Goal: Information Seeking & Learning: Learn about a topic

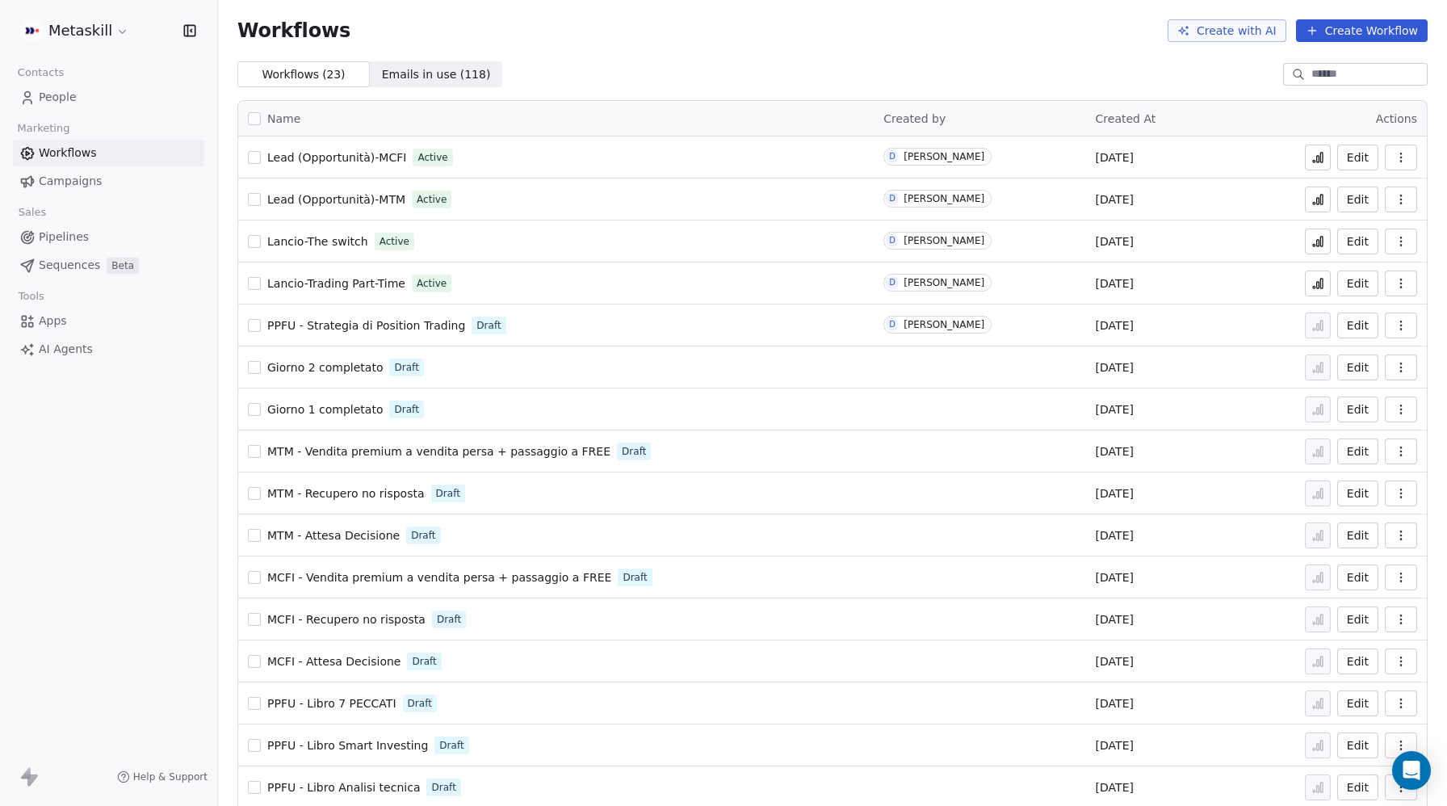
click at [67, 96] on span "People" at bounding box center [58, 97] width 38 height 17
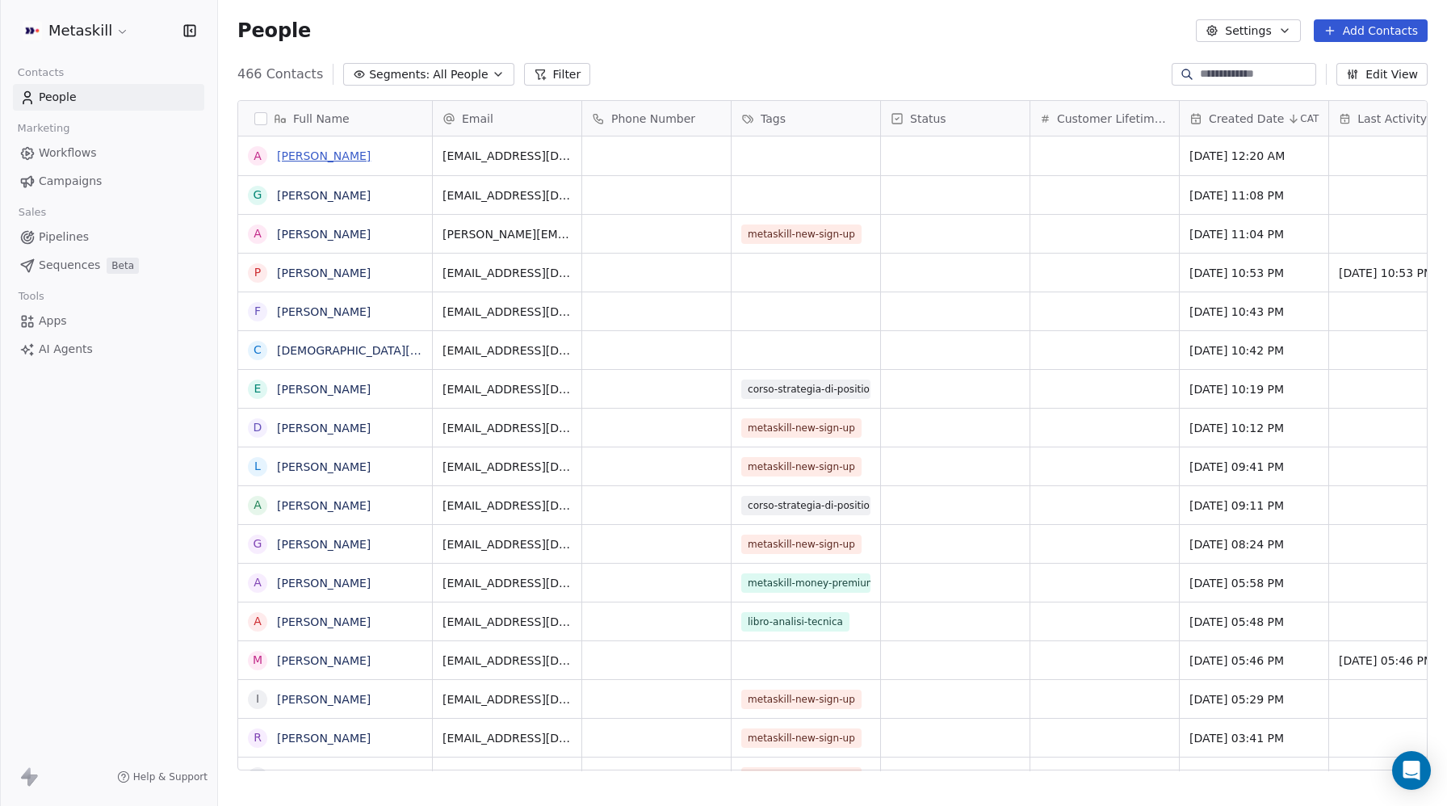
click at [316, 153] on link "[PERSON_NAME]" at bounding box center [324, 155] width 94 height 13
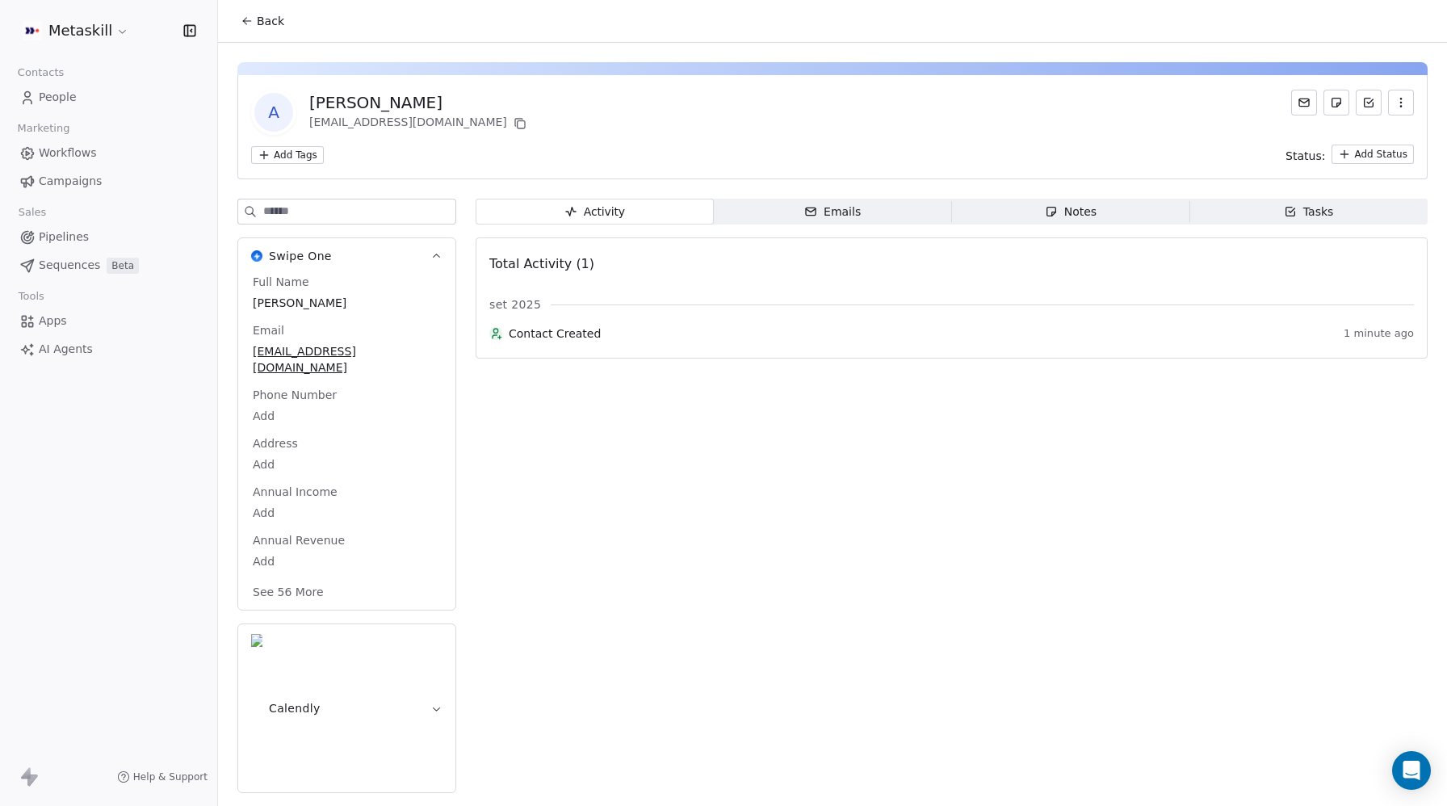
click at [82, 99] on link "People" at bounding box center [108, 97] width 191 height 27
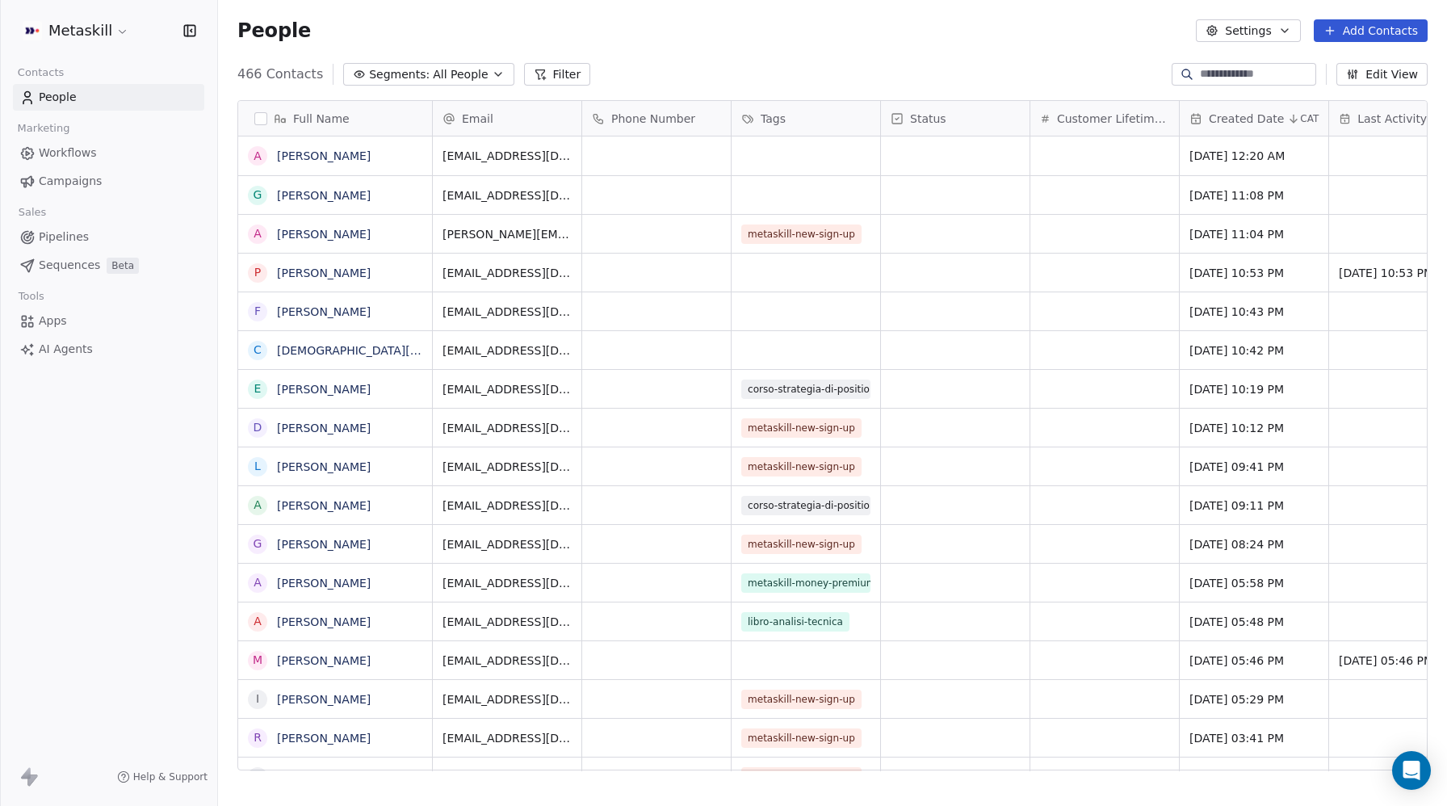
scroll to position [709, 1229]
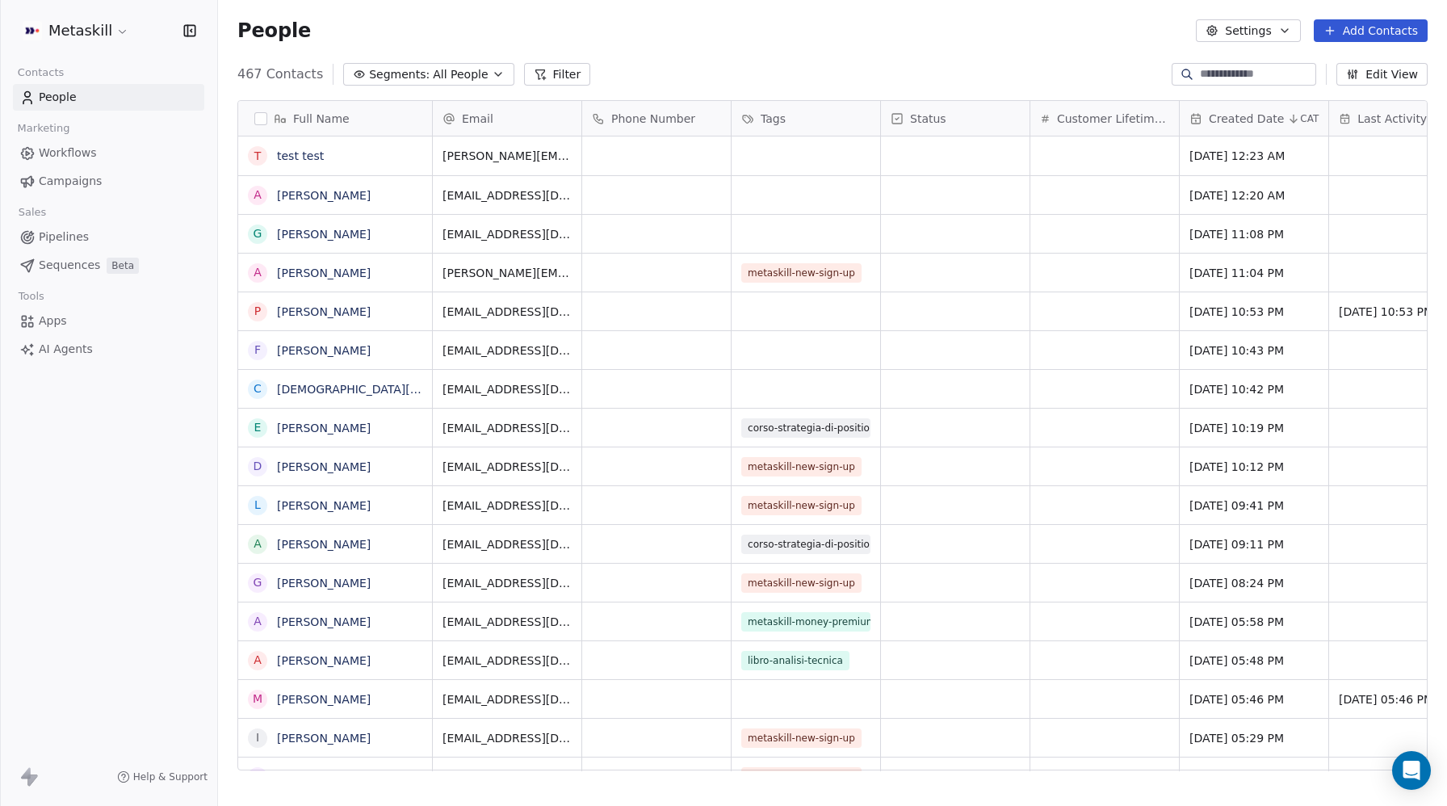
scroll to position [709, 1229]
click at [308, 157] on link "test test" at bounding box center [300, 155] width 47 height 13
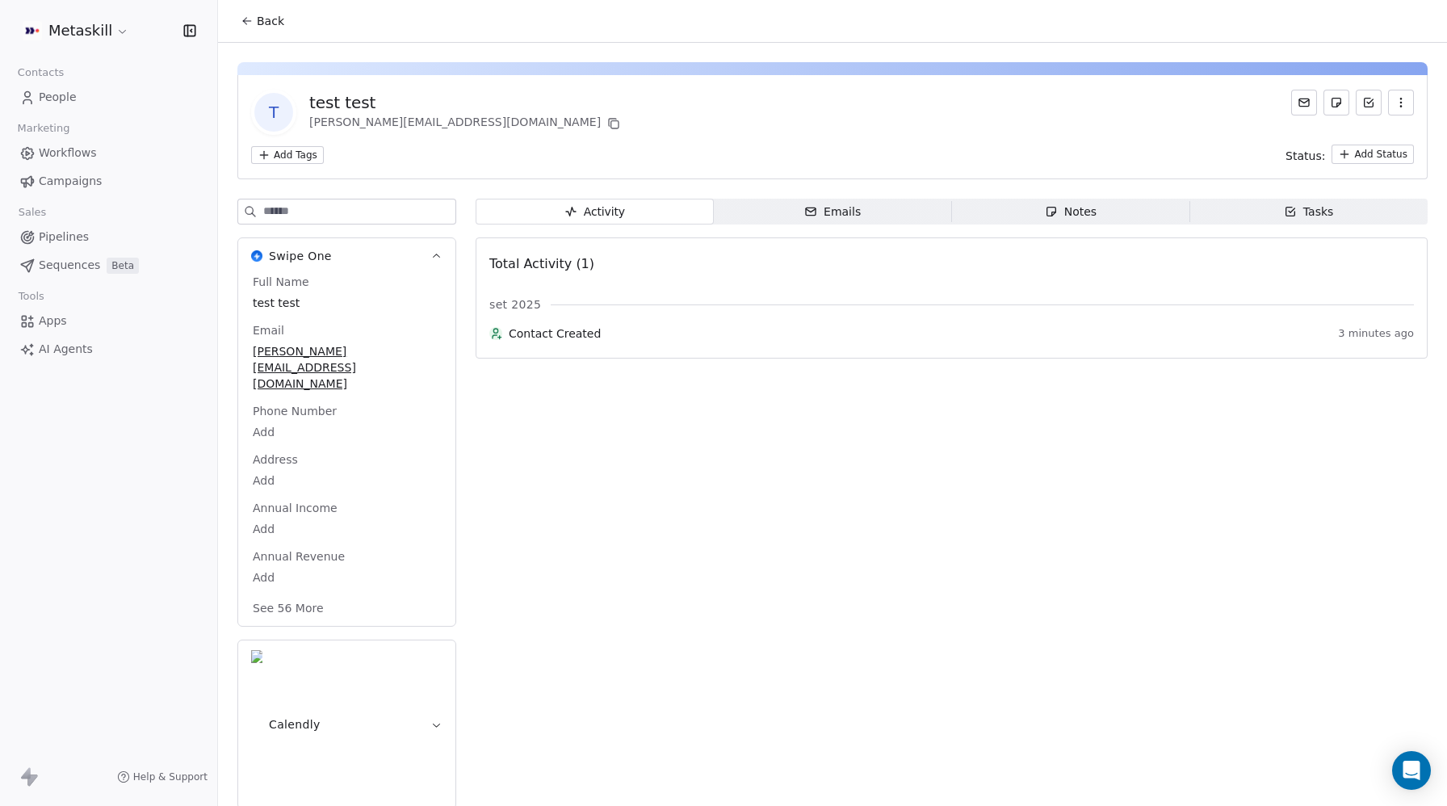
click at [813, 208] on icon "button" at bounding box center [811, 211] width 13 height 13
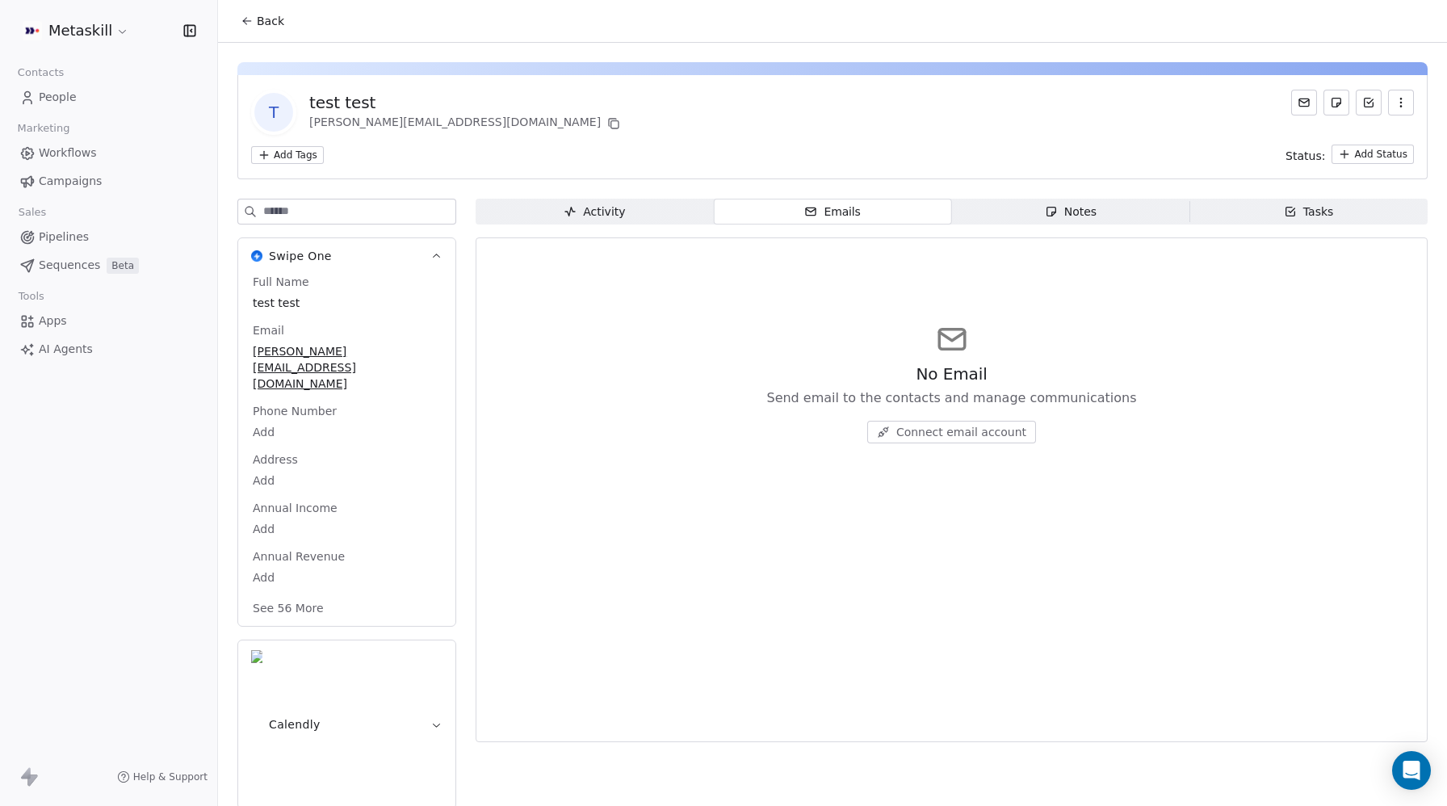
click at [1137, 216] on span "Notes Notes" at bounding box center [1071, 212] width 238 height 26
click at [628, 209] on span "Activity Activity" at bounding box center [595, 212] width 238 height 26
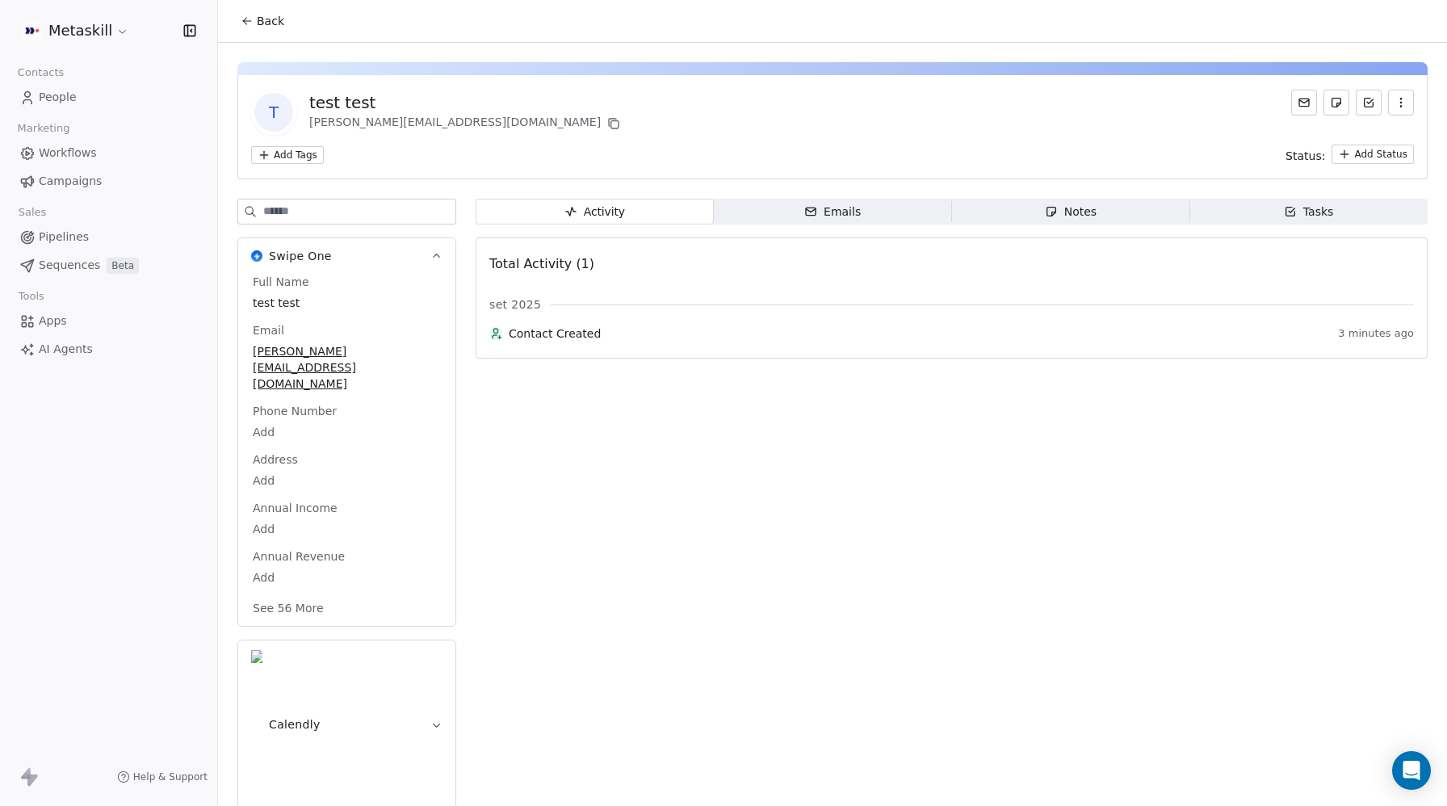
click at [294, 594] on button "See 56 More" at bounding box center [288, 608] width 90 height 29
click at [39, 94] on span "People" at bounding box center [58, 97] width 38 height 17
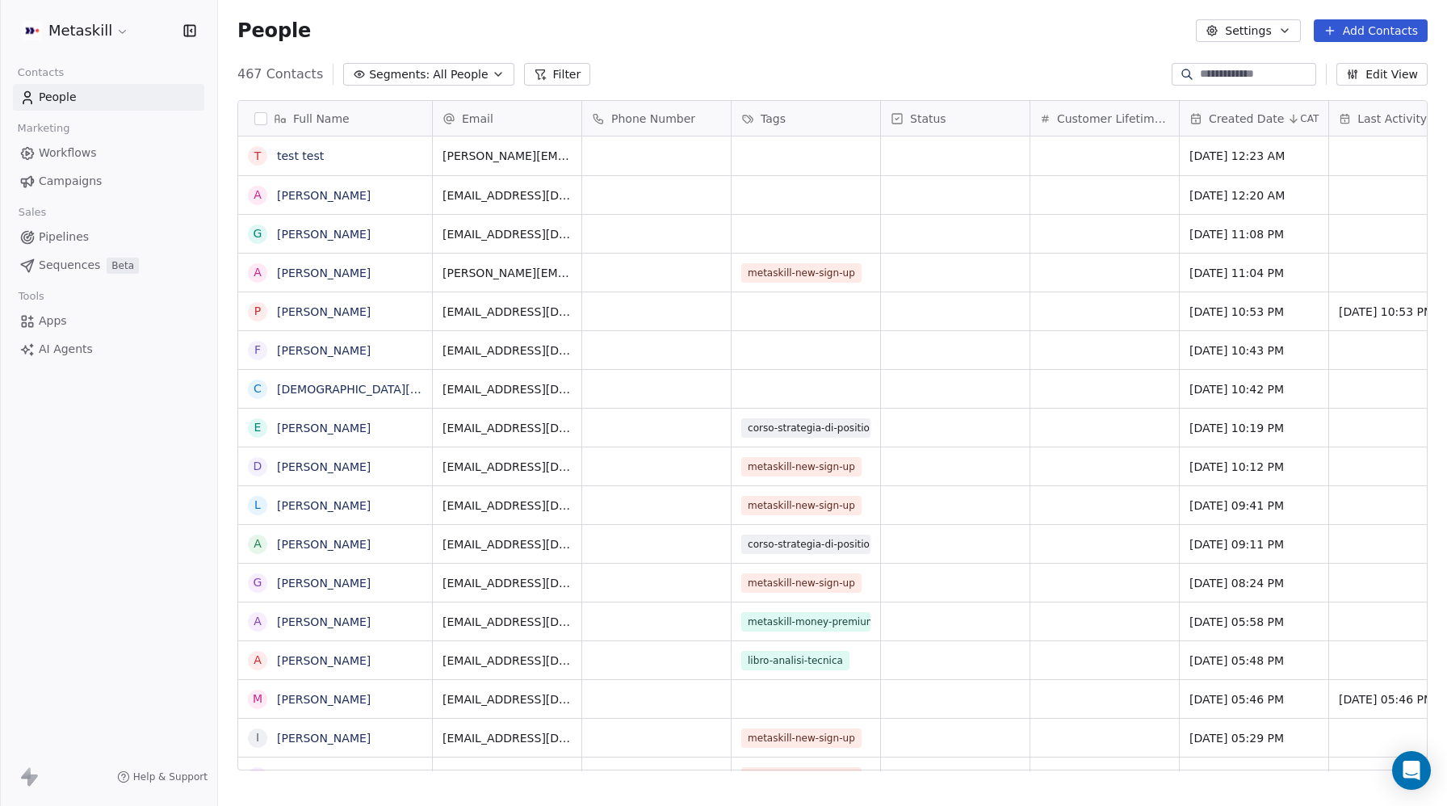
scroll to position [709, 1229]
click at [71, 25] on html "Metaskill Contacts People Marketing Workflows Campaigns Sales Pipelines Sequenc…" at bounding box center [723, 403] width 1447 height 806
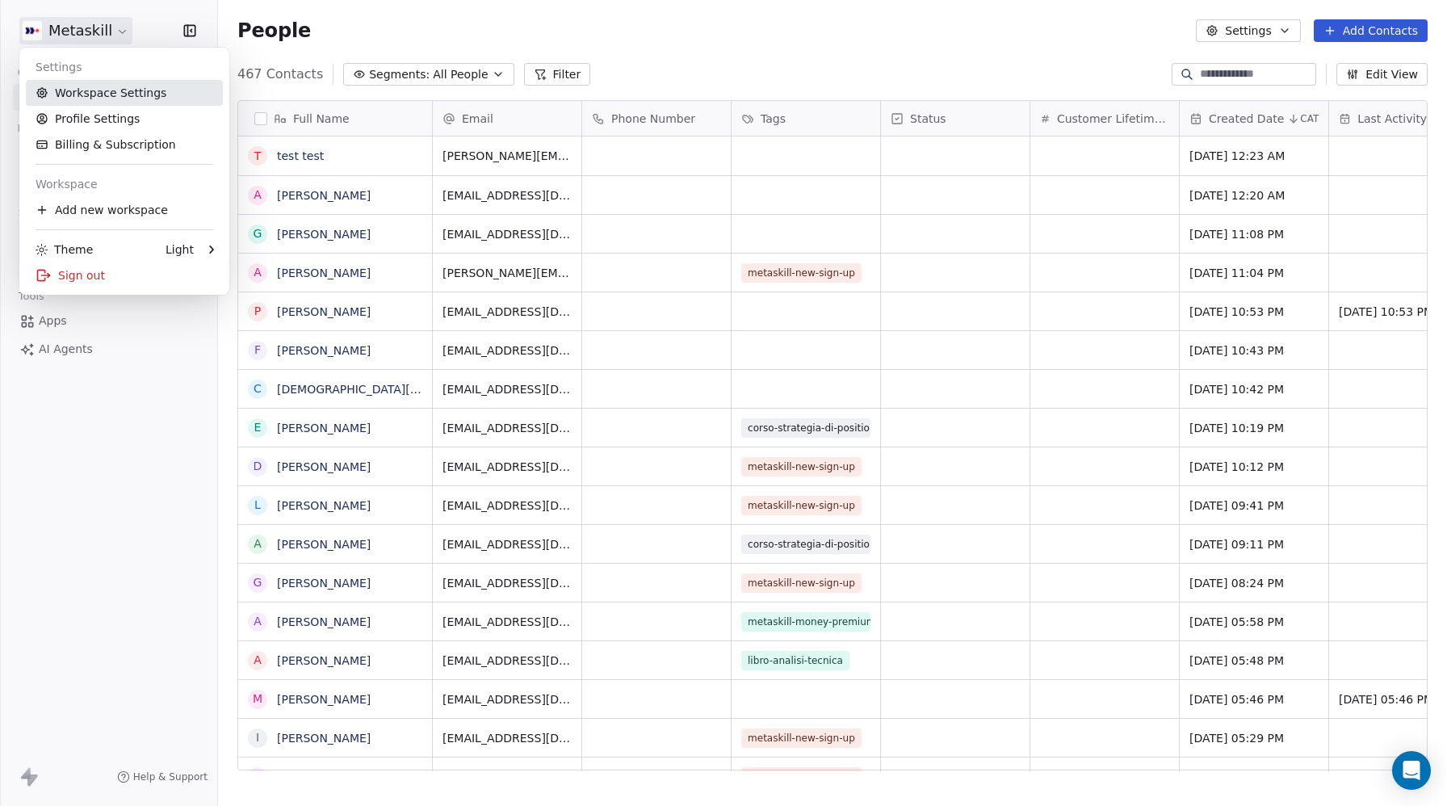
click at [103, 101] on link "Workspace Settings" at bounding box center [124, 93] width 197 height 26
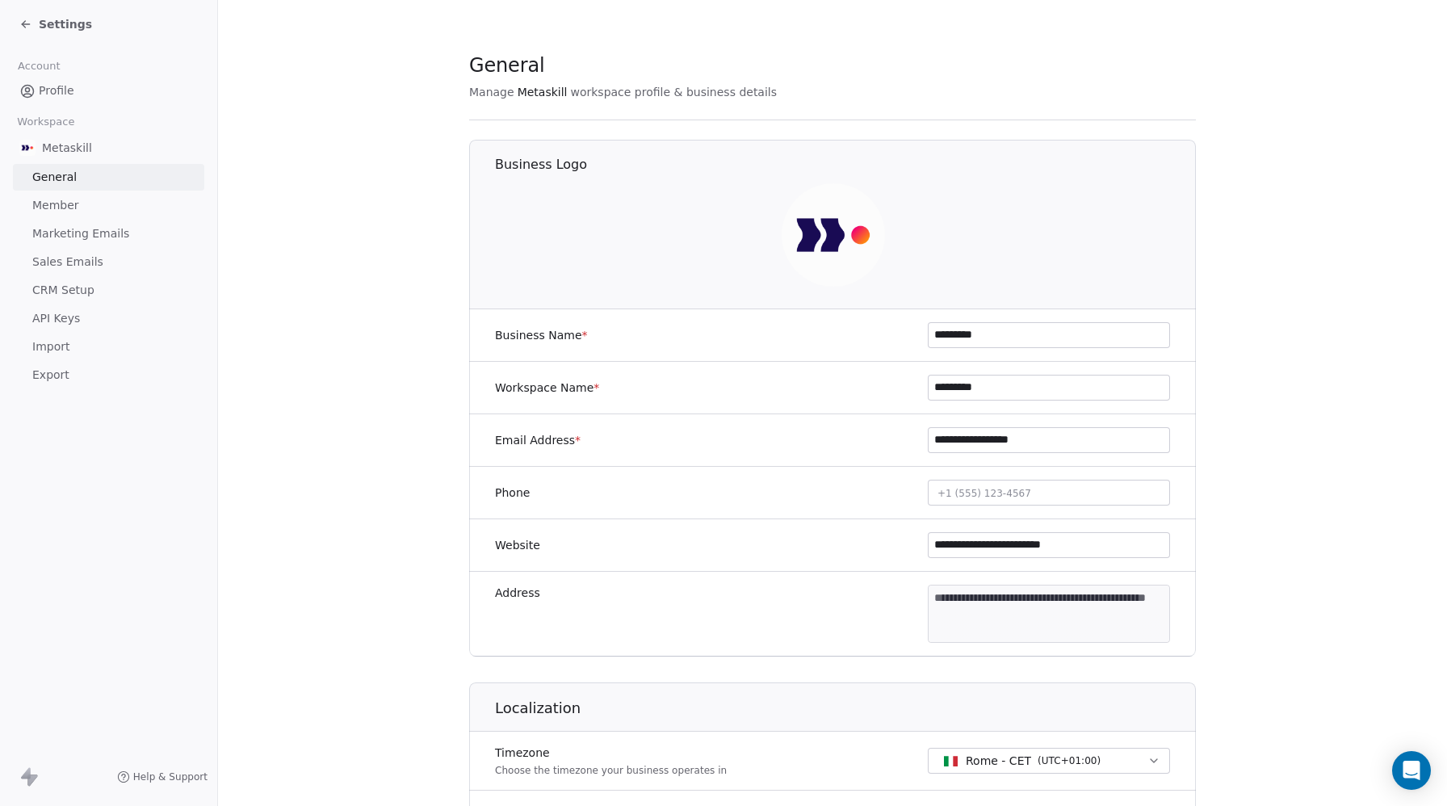
click at [65, 294] on span "CRM Setup" at bounding box center [63, 290] width 62 height 17
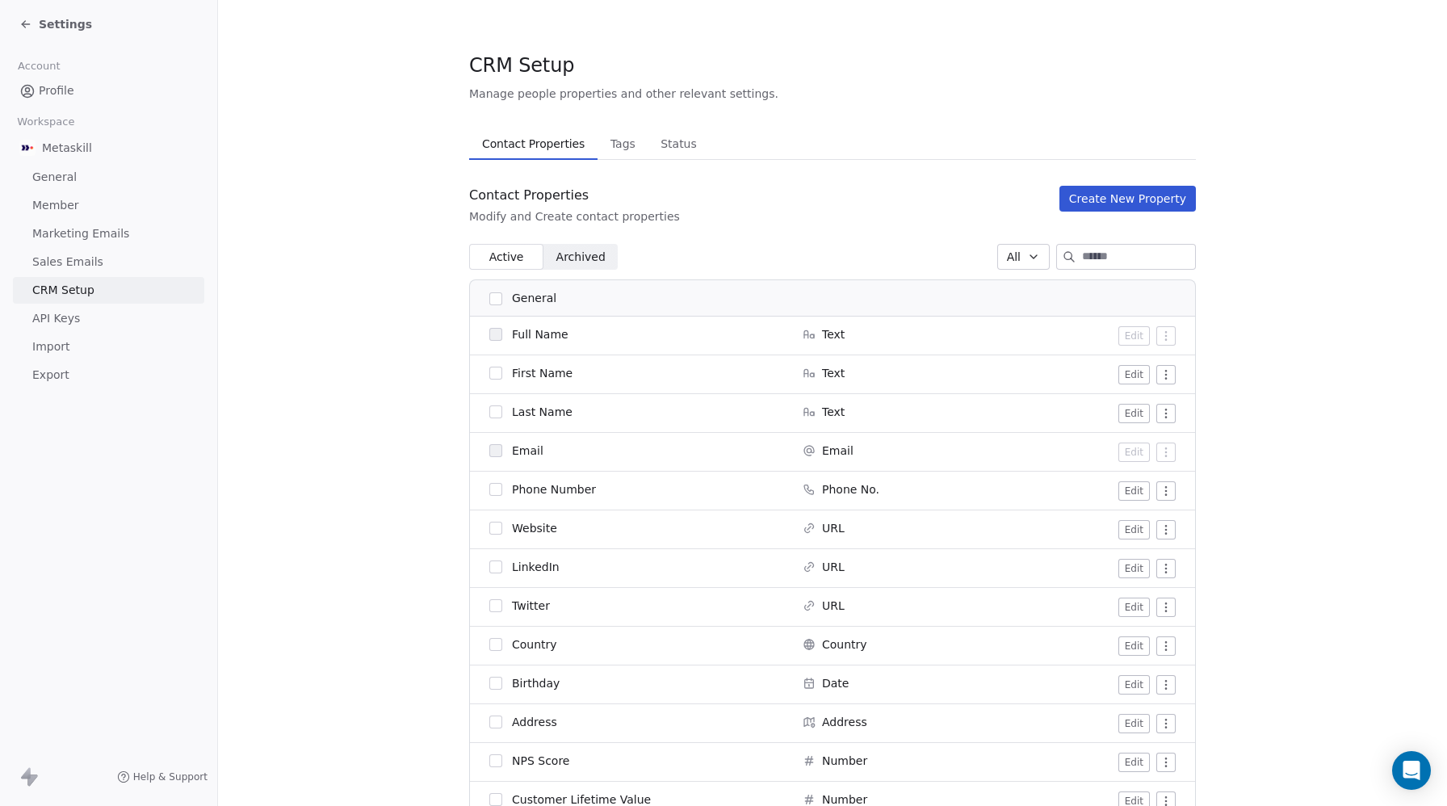
click at [1100, 264] on input at bounding box center [1138, 257] width 113 height 24
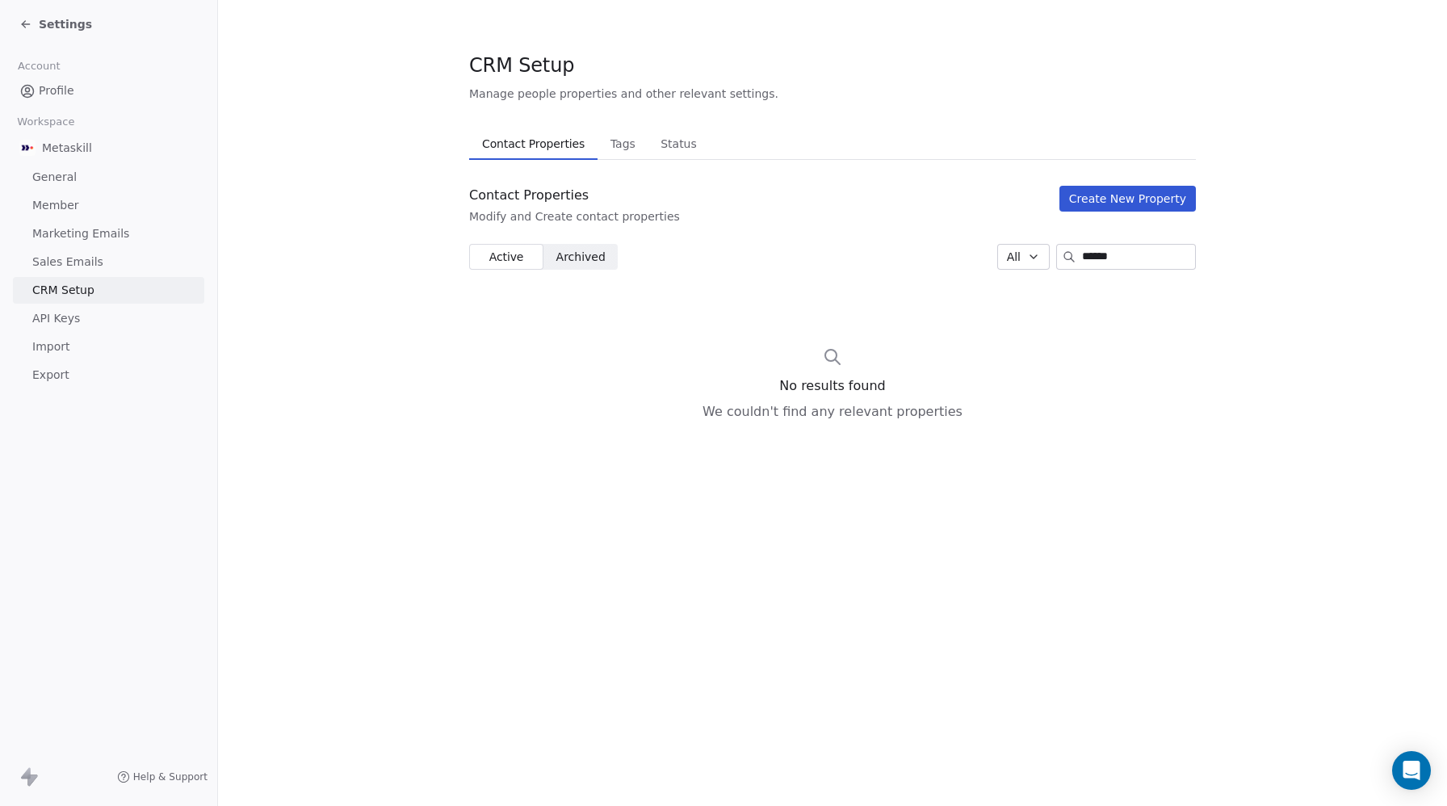
type input "******"
drag, startPoint x: 631, startPoint y: 147, endPoint x: 642, endPoint y: 149, distance: 11.6
click at [631, 147] on span "Tags" at bounding box center [623, 143] width 38 height 23
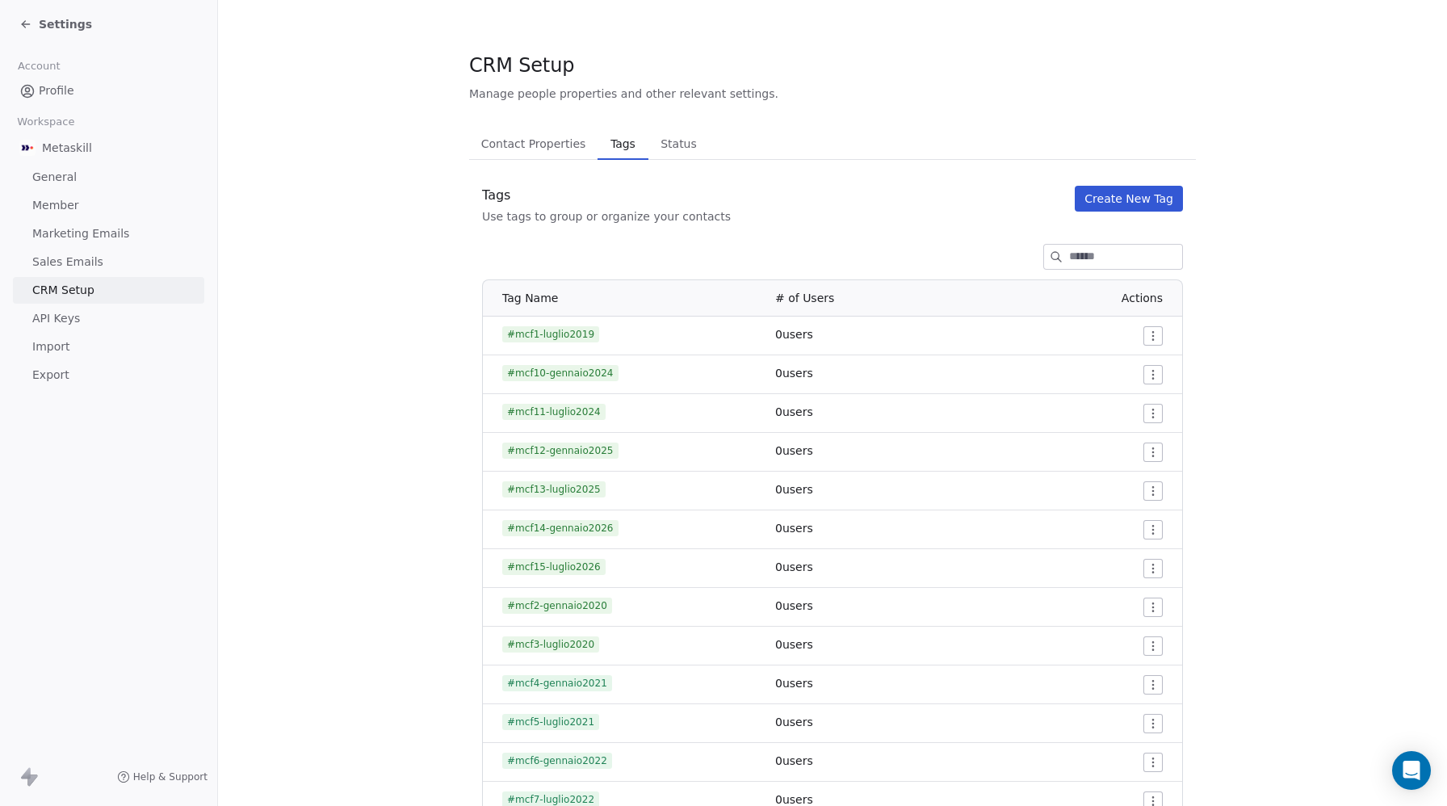
click at [1069, 249] on input at bounding box center [1125, 257] width 113 height 24
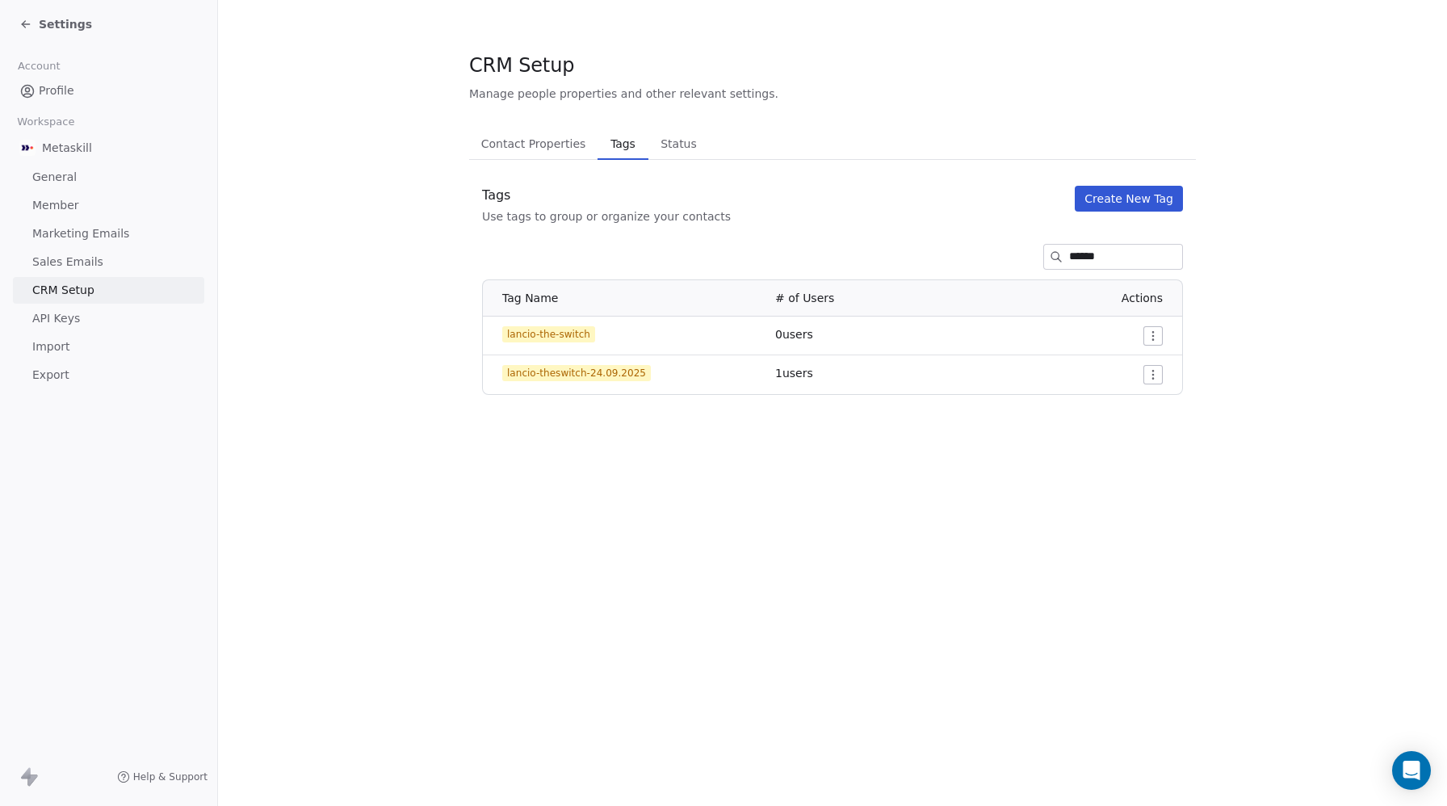
type input "******"
copy span "lancio-the-switch"
drag, startPoint x: 628, startPoint y: 337, endPoint x: 512, endPoint y: 334, distance: 116.4
click at [507, 337] on div "lancio-the-switch" at bounding box center [629, 334] width 254 height 16
click at [31, 27] on icon at bounding box center [25, 24] width 13 height 13
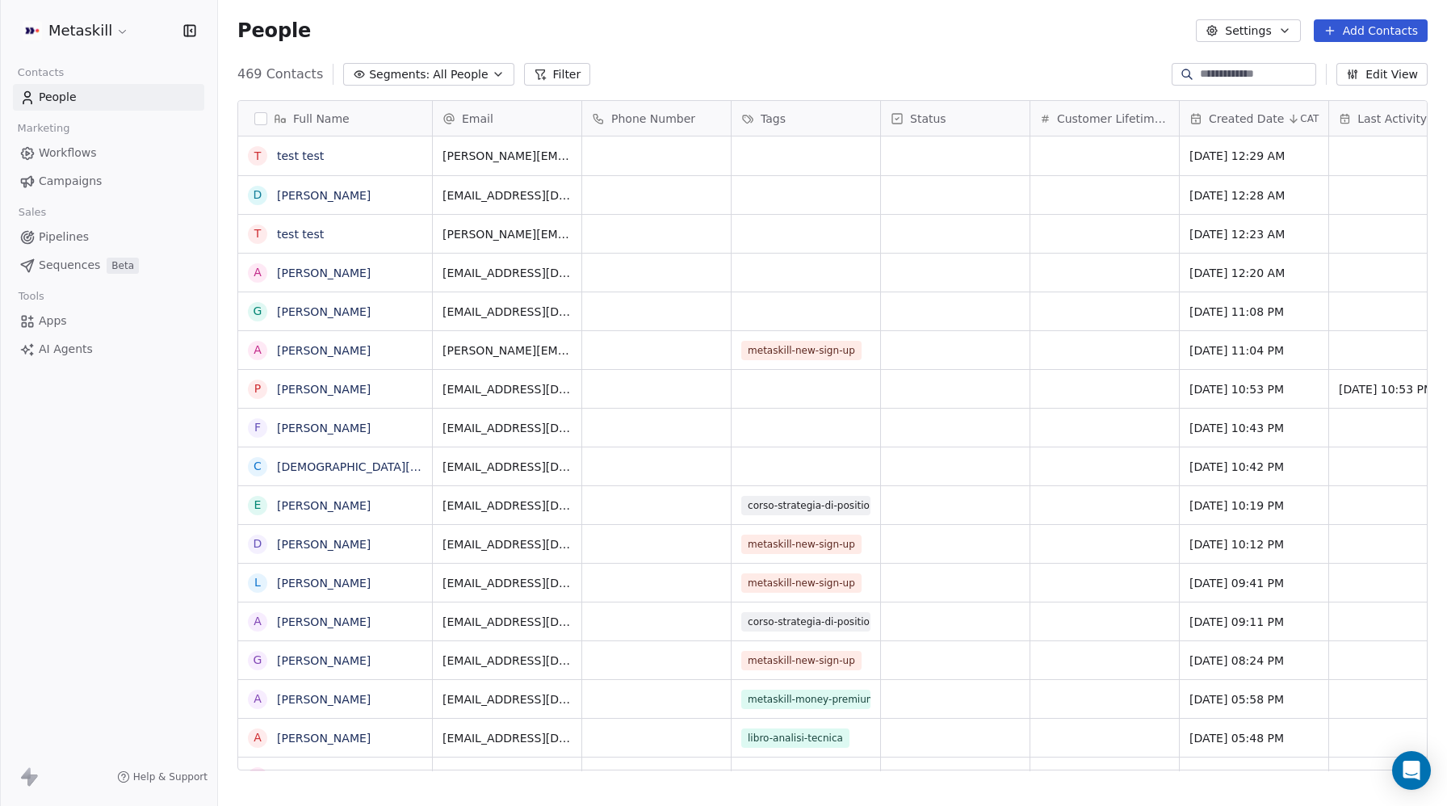
scroll to position [709, 1229]
click at [683, 69] on div "469 Contacts Segments: All People Filter Edit View" at bounding box center [832, 74] width 1229 height 26
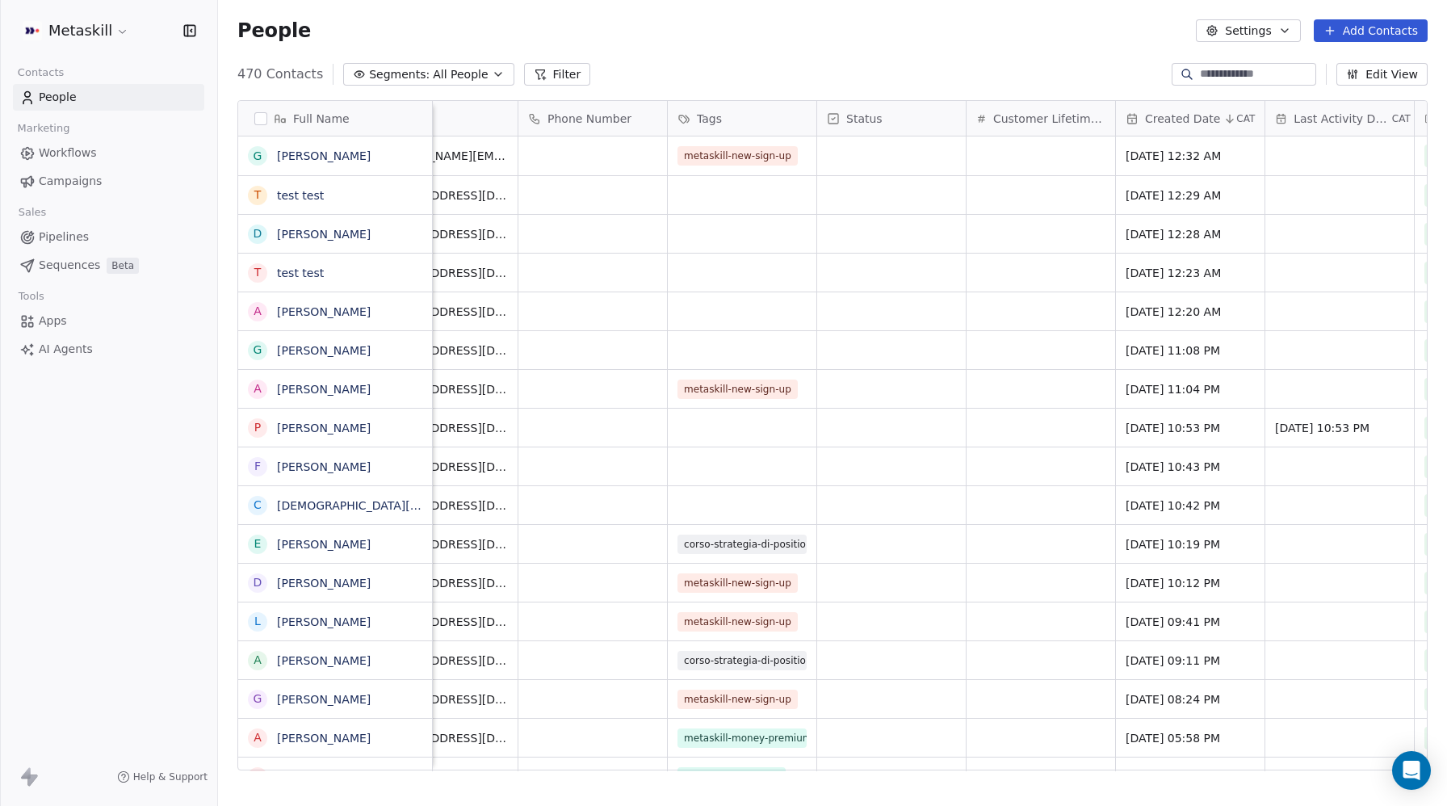
scroll to position [0, 63]
click at [557, 77] on button "Filter" at bounding box center [557, 74] width 67 height 23
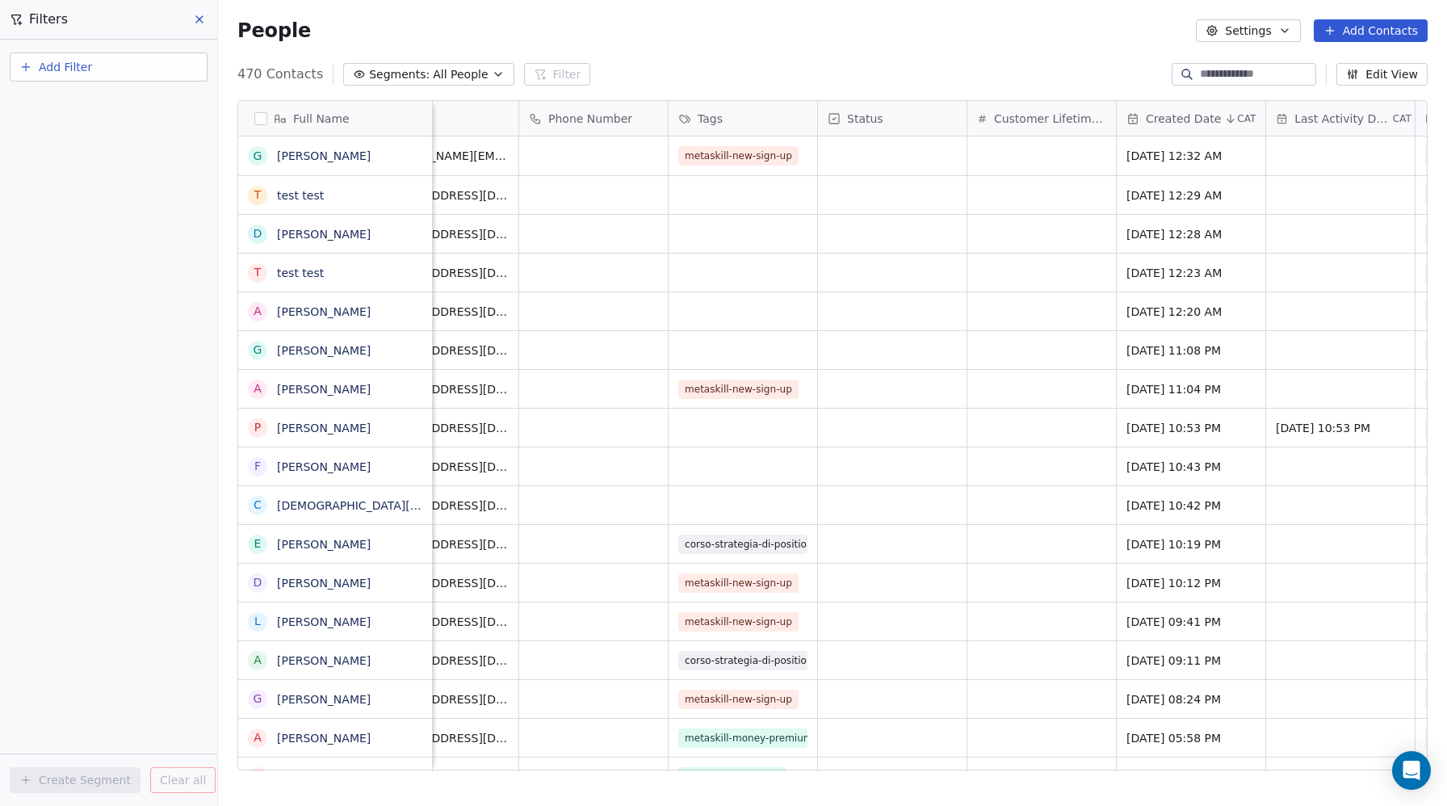
click at [78, 68] on span "Add Filter" at bounding box center [65, 67] width 53 height 17
click at [69, 104] on span "Contact properties" at bounding box center [79, 105] width 105 height 17
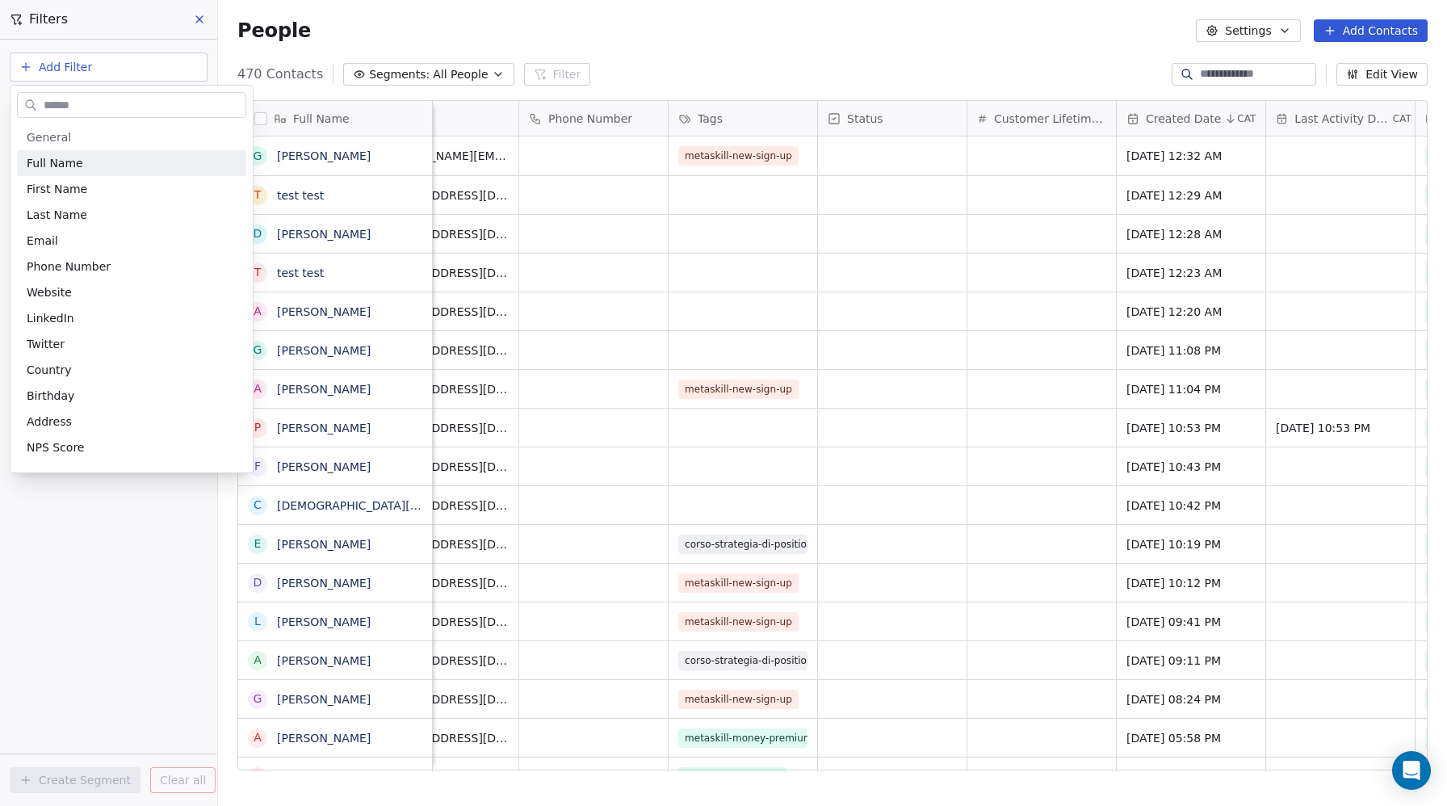
click at [58, 111] on input "text" at bounding box center [142, 105] width 205 height 23
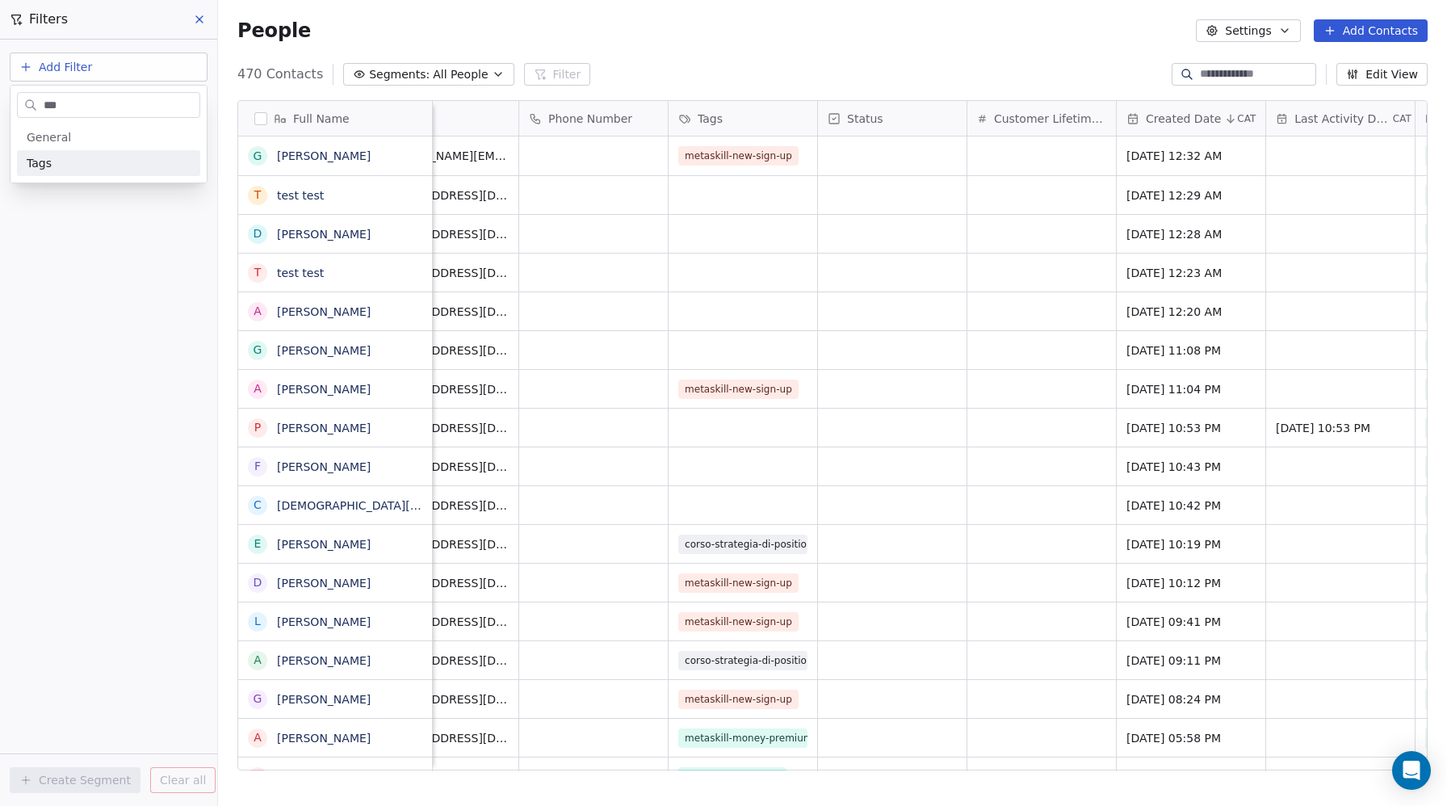
type input "***"
click at [41, 172] on div "Tags" at bounding box center [108, 163] width 183 height 26
click at [60, 169] on div "Includes" at bounding box center [108, 172] width 169 height 26
click at [58, 162] on body "Metaskill Contacts People Marketing Workflows Campaigns Sales Pipelines Sequenc…" at bounding box center [723, 403] width 1447 height 806
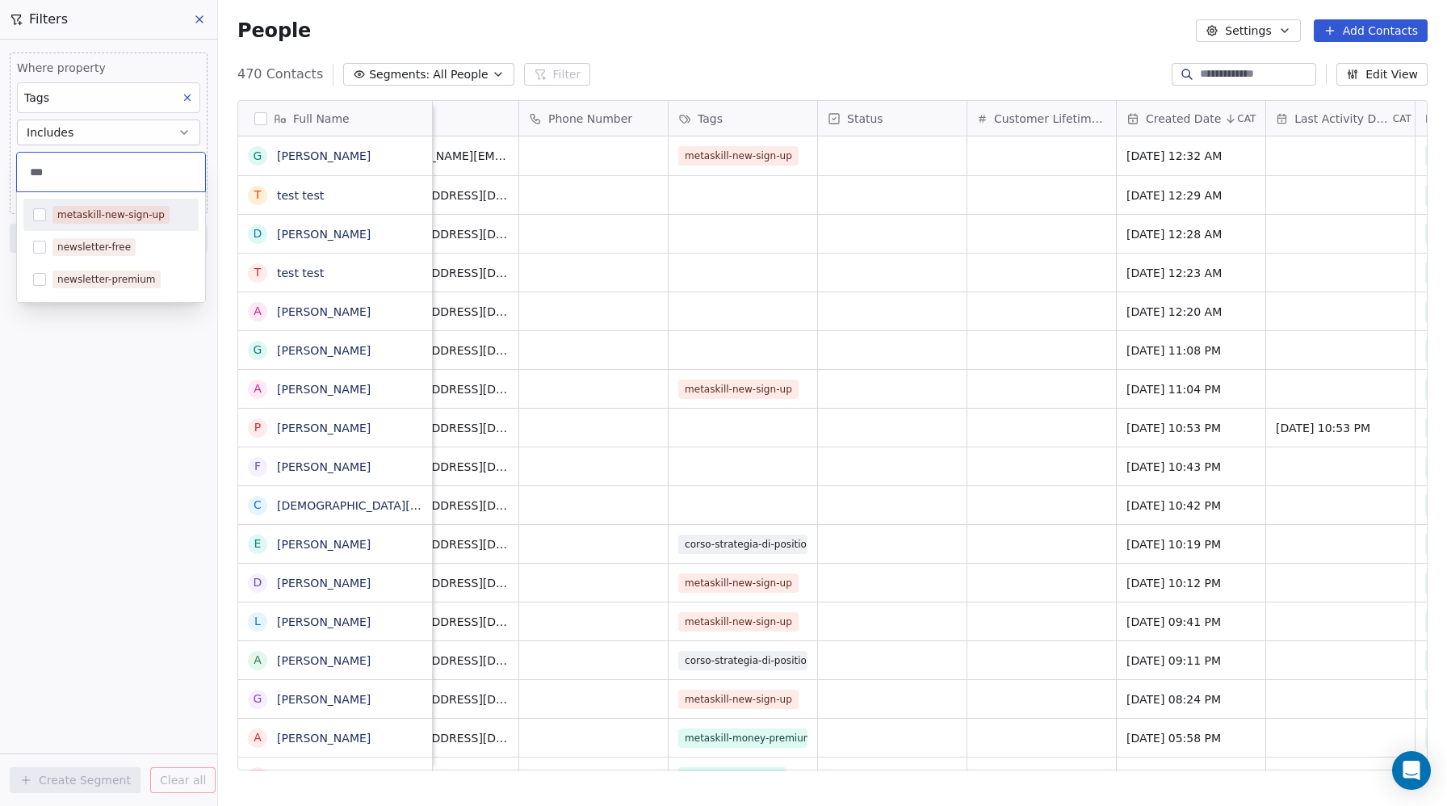
type input "***"
click at [40, 216] on button "Suggestions" at bounding box center [39, 214] width 13 height 13
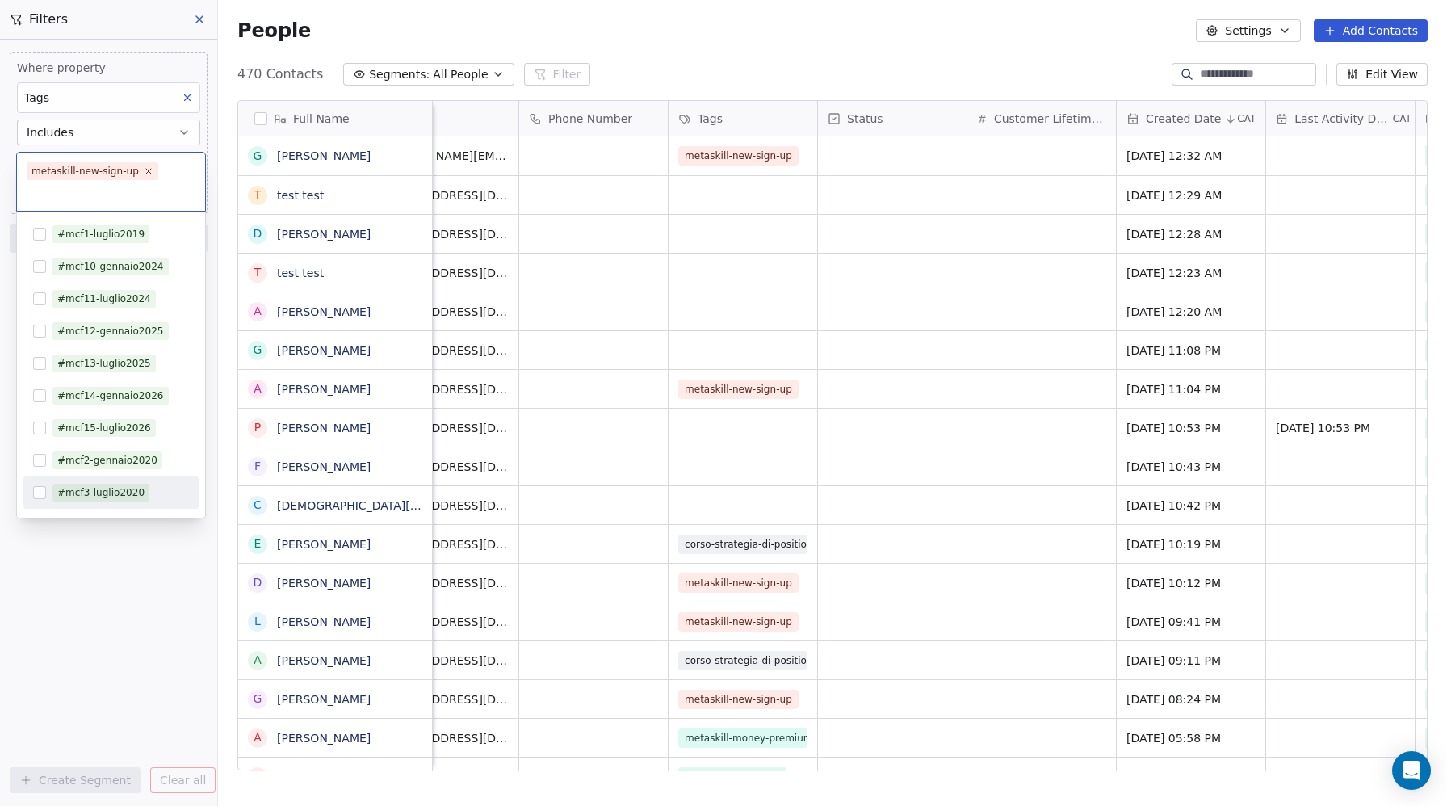
click at [86, 594] on html "Metaskill Contacts People Marketing Workflows Campaigns Sales Pipelines Sequenc…" at bounding box center [723, 403] width 1447 height 806
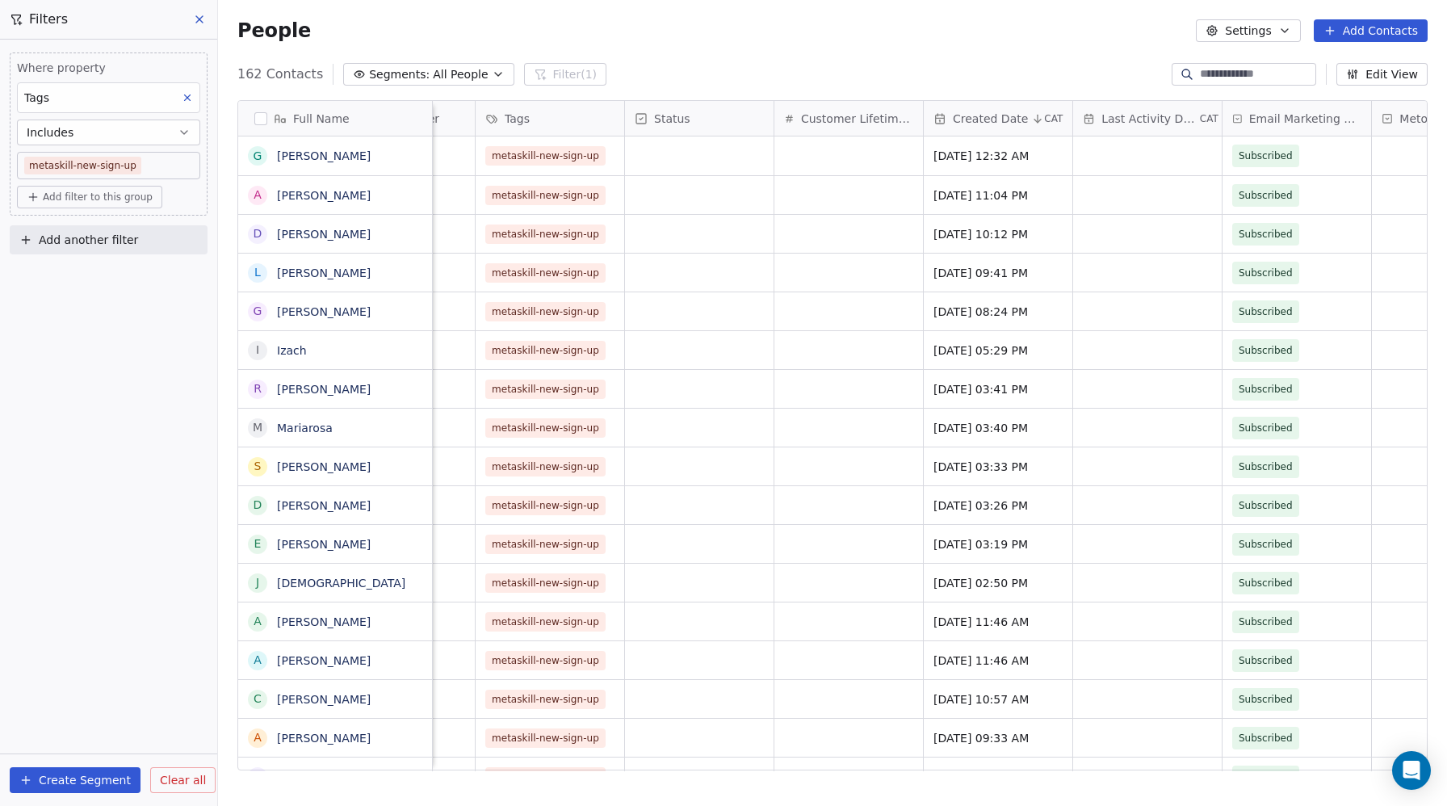
scroll to position [0, 0]
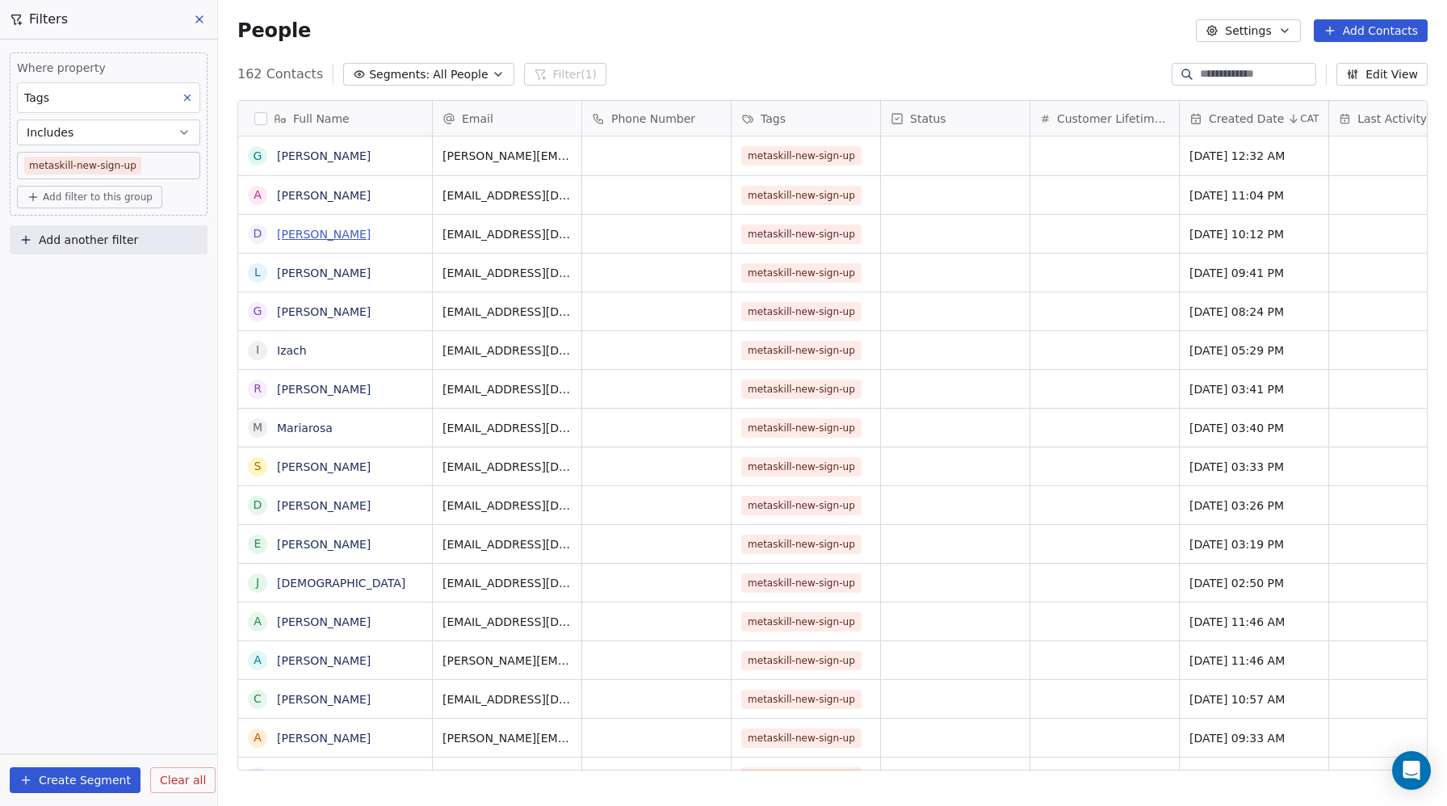
click at [285, 233] on link "domenico" at bounding box center [324, 234] width 94 height 13
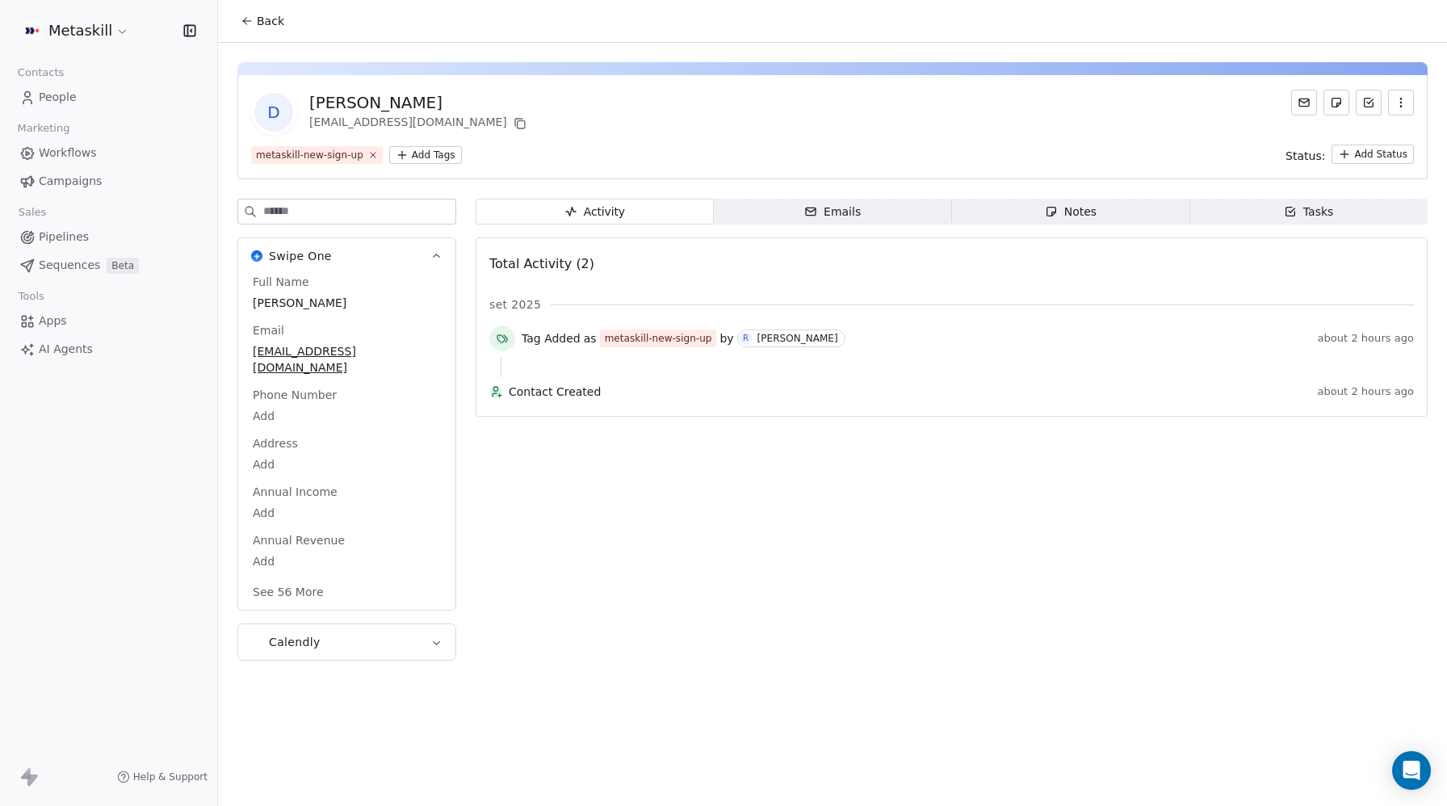
click at [253, 306] on div "domenico" at bounding box center [347, 302] width 195 height 19
click at [260, 305] on span "domenico" at bounding box center [347, 304] width 187 height 16
click at [265, 296] on span "domenico" at bounding box center [347, 304] width 187 height 16
click at [315, 297] on span "domenico" at bounding box center [347, 304] width 187 height 16
click at [314, 299] on span "domenico" at bounding box center [347, 304] width 187 height 16
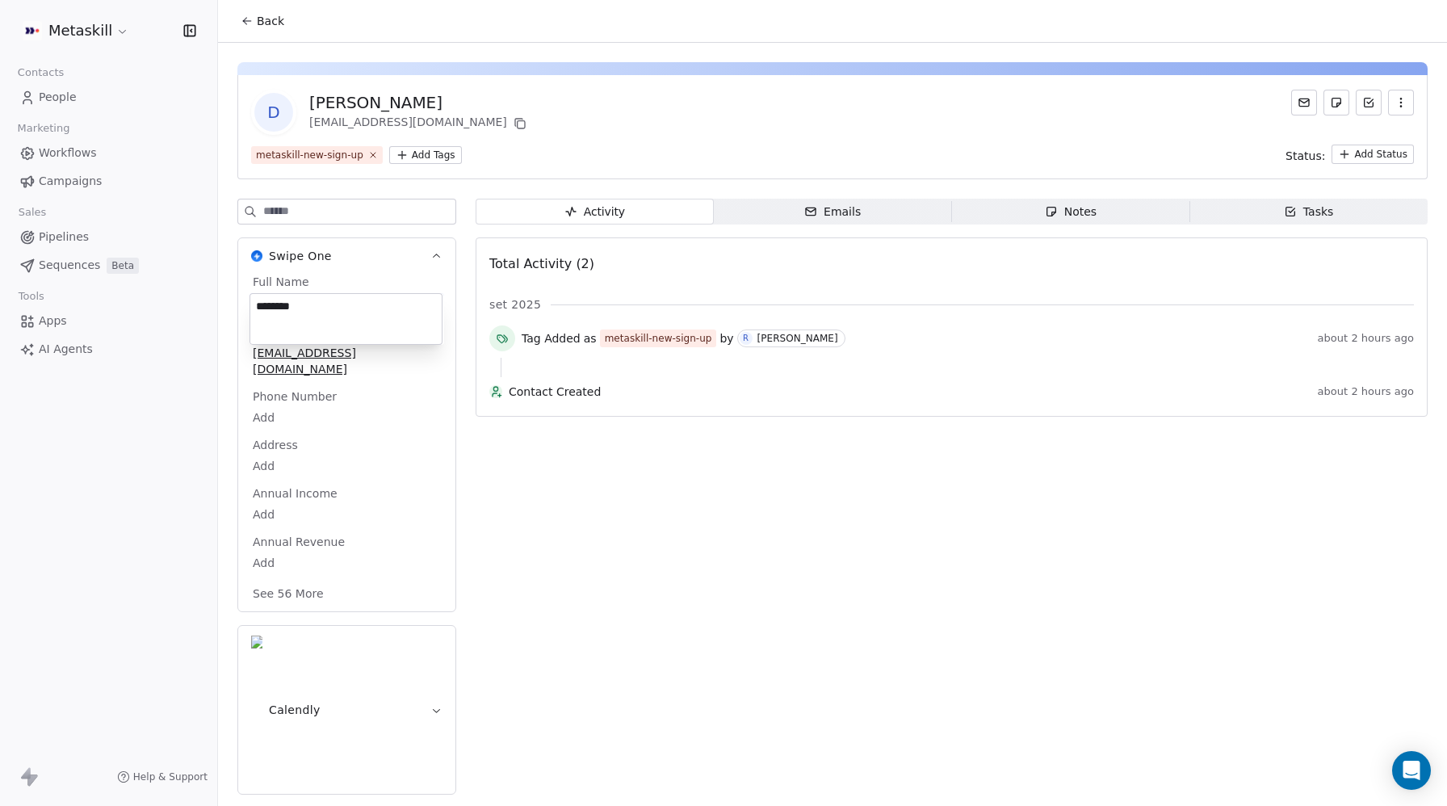
click at [266, 303] on textarea "********" at bounding box center [345, 319] width 191 height 50
type textarea "********"
click at [490, 600] on div "Activity Activity Emails Emails Notes Notes Tasks Tasks Total Activity (2) set …" at bounding box center [952, 502] width 952 height 606
click at [71, 97] on span "People" at bounding box center [58, 97] width 38 height 17
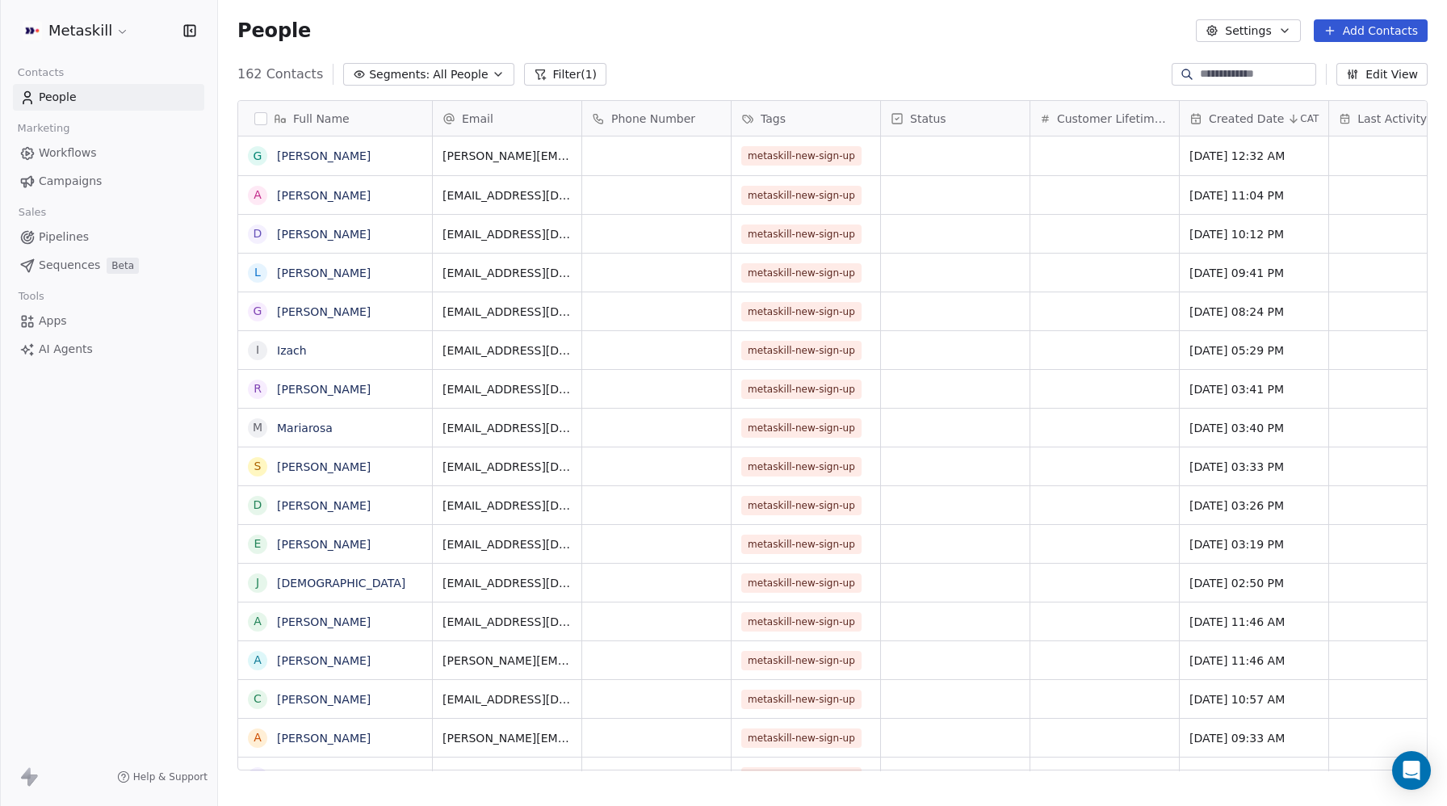
scroll to position [709, 1229]
click at [375, 271] on span "luca" at bounding box center [335, 273] width 115 height 16
click at [361, 270] on span "luca" at bounding box center [335, 273] width 115 height 16
click at [250, 263] on textarea "****" at bounding box center [335, 279] width 192 height 50
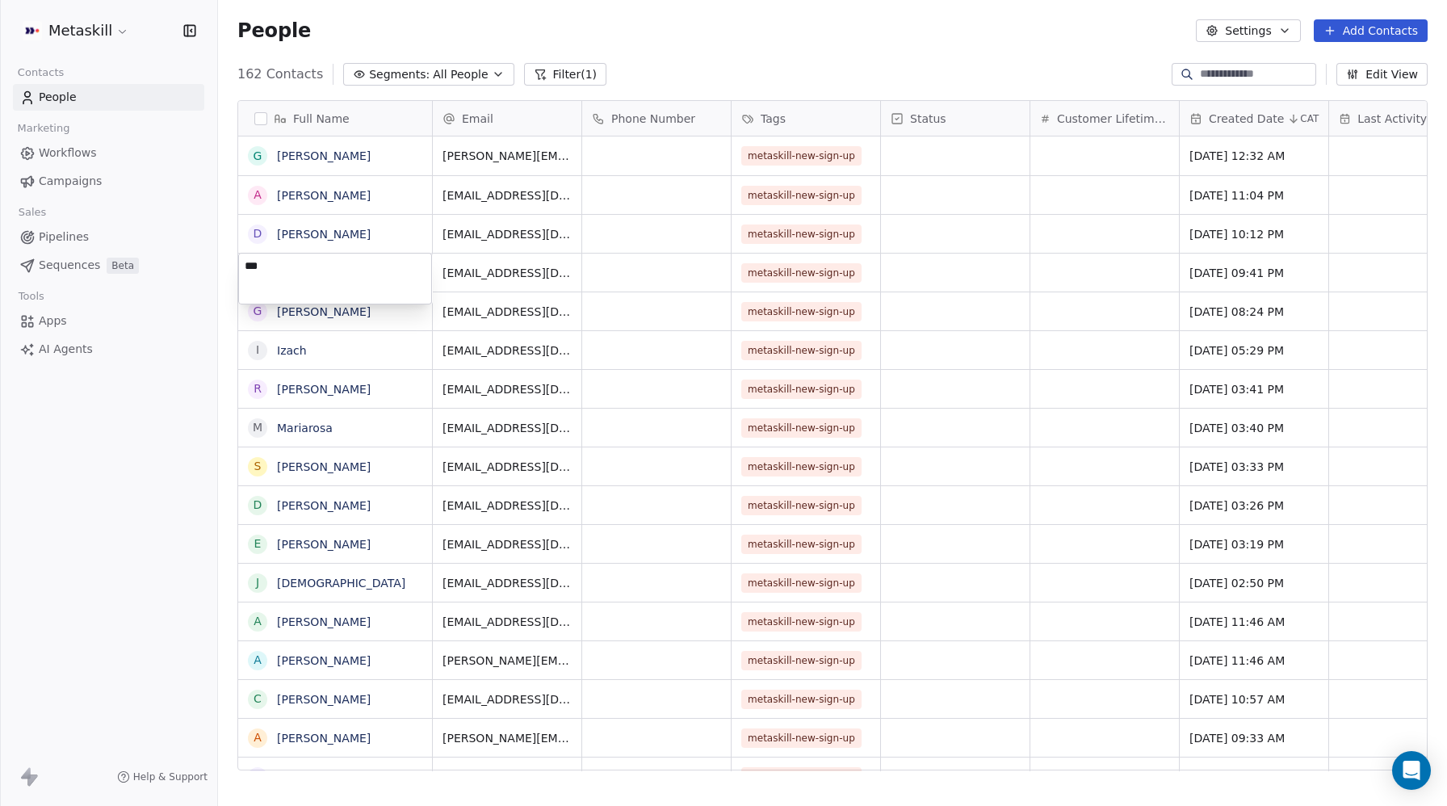
type textarea "****"
click at [309, 390] on link "riccardo" at bounding box center [324, 389] width 94 height 13
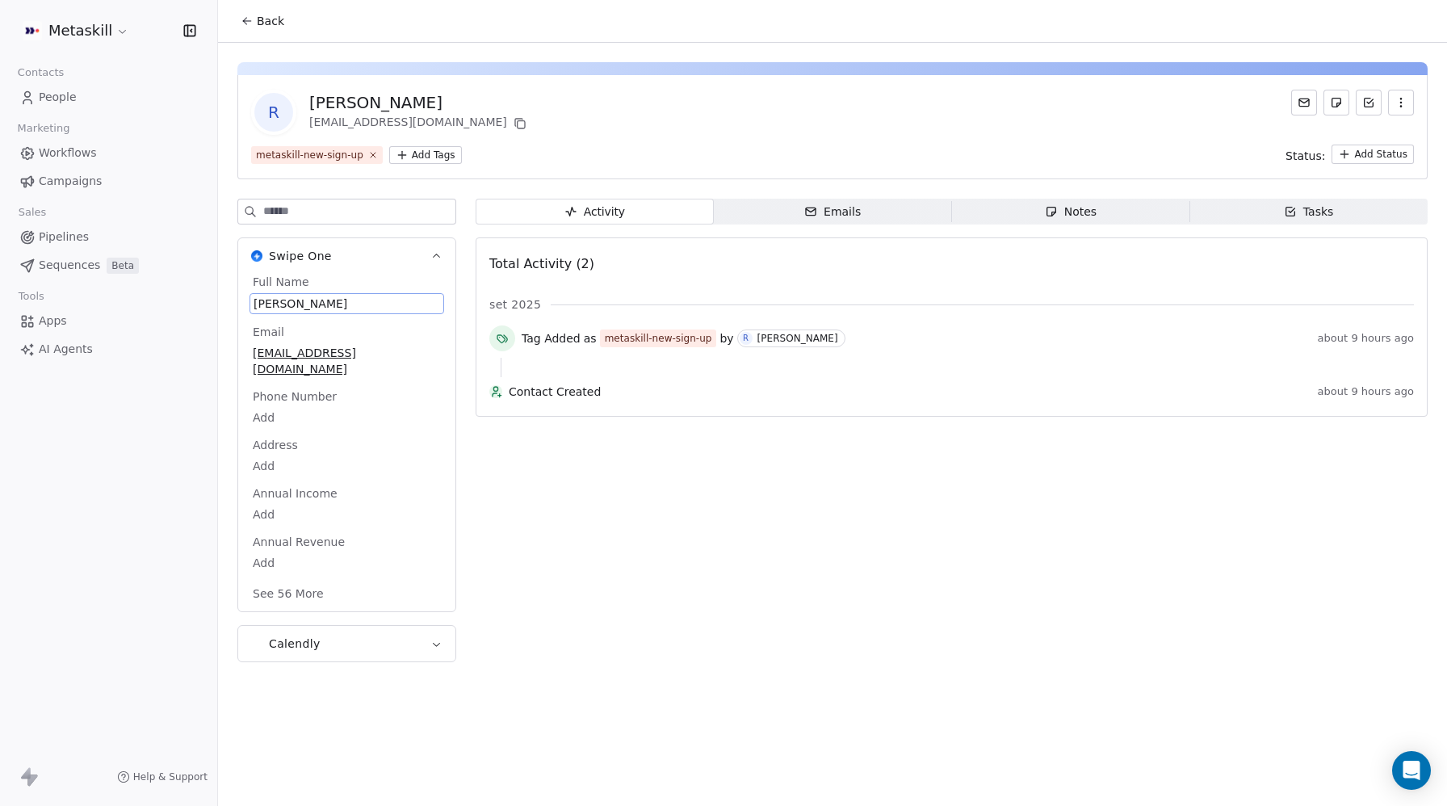
click at [288, 304] on span "riccardo" at bounding box center [347, 304] width 187 height 16
click at [258, 302] on span "riccardo" at bounding box center [347, 304] width 187 height 16
click at [331, 301] on span "riccardo" at bounding box center [347, 304] width 187 height 16
click at [260, 305] on textarea "********" at bounding box center [345, 319] width 191 height 50
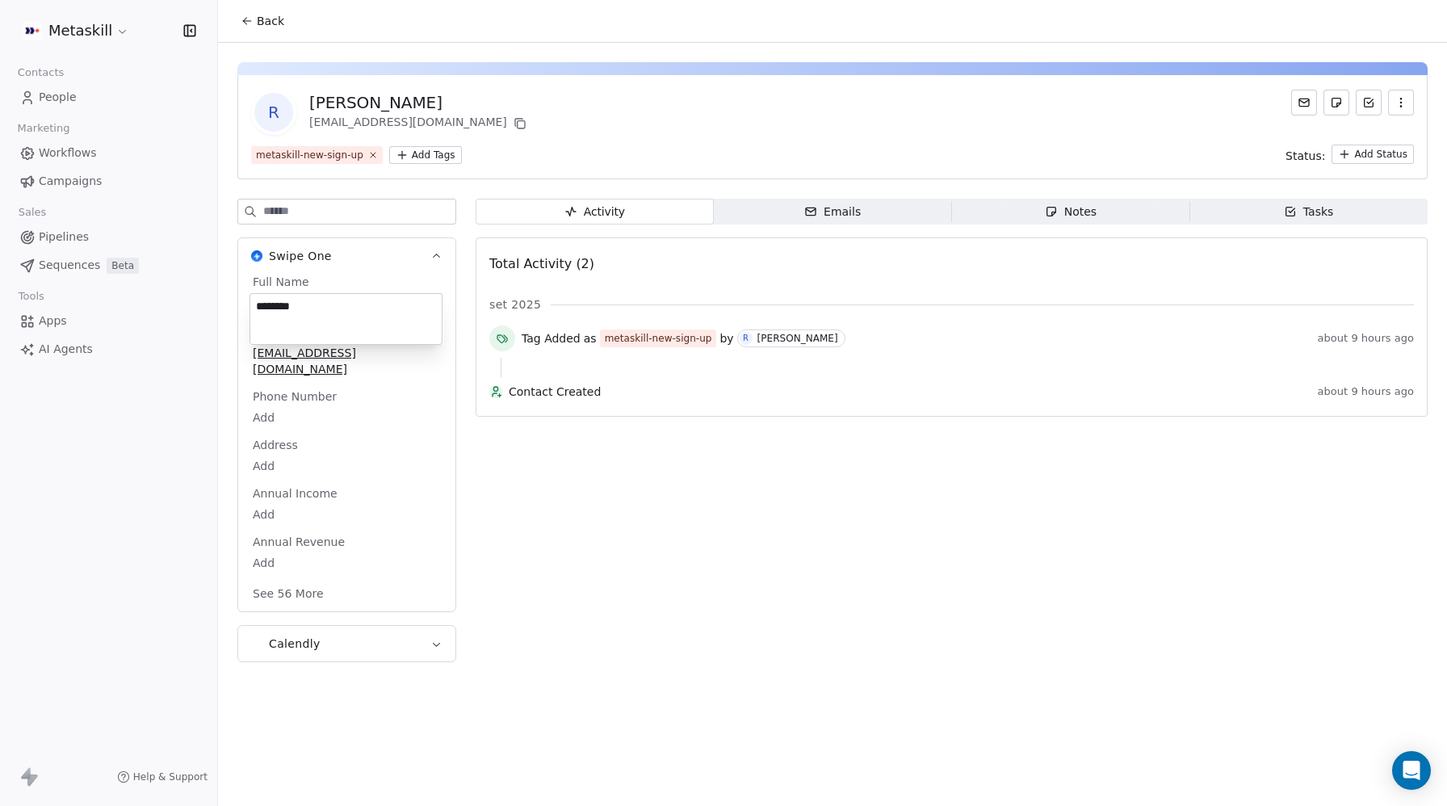
type textarea "********"
click at [527, 555] on div "Activity Activity Emails Emails Notes Notes Tasks Tasks Total Activity (2) set …" at bounding box center [952, 502] width 952 height 606
click at [56, 86] on link "People" at bounding box center [108, 97] width 191 height 27
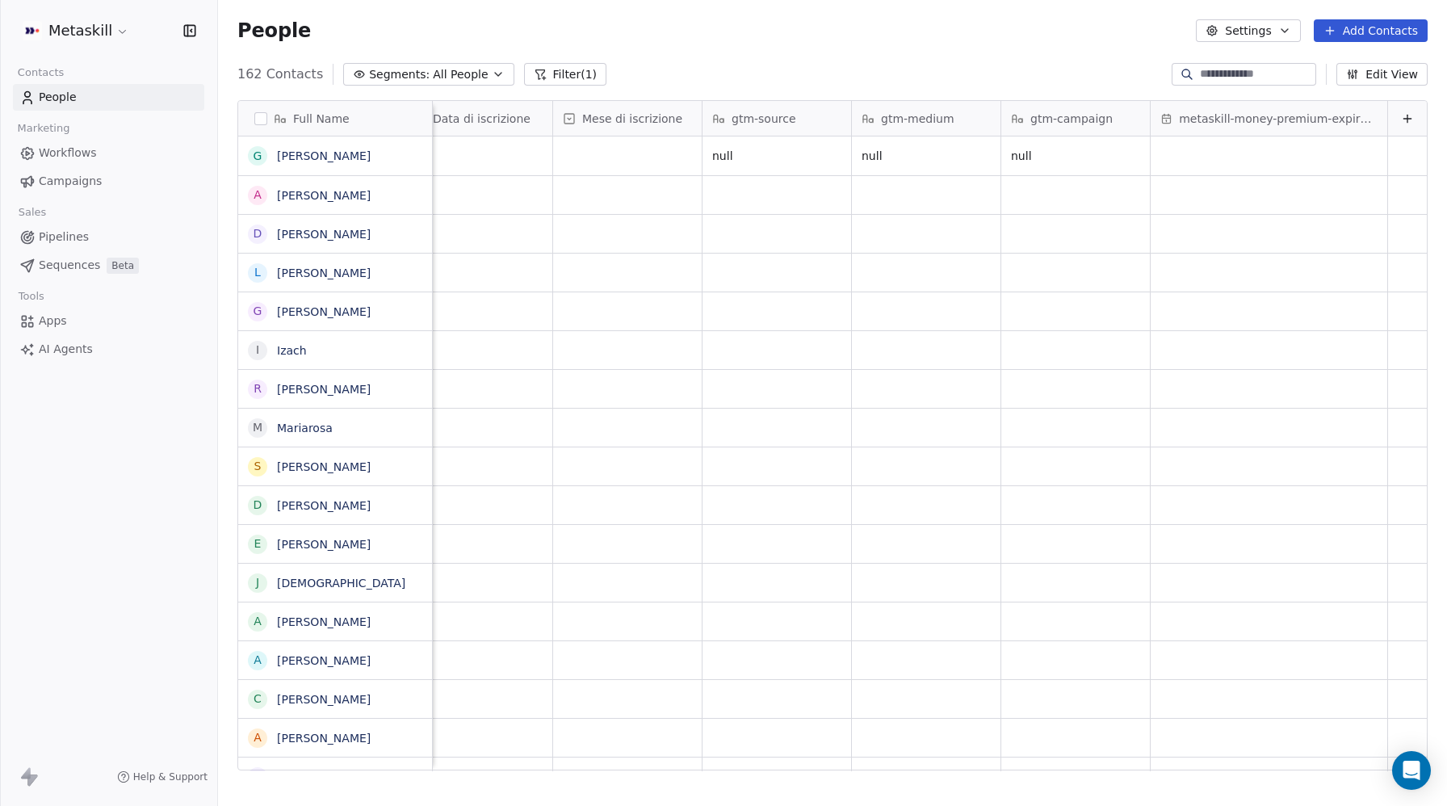
drag, startPoint x: 572, startPoint y: 96, endPoint x: 569, endPoint y: 87, distance: 9.5
click at [572, 94] on div "Full Name G Gabriele FARCHIONI A Alfio D Domenico L Luca G Giuseppe I Izach R R…" at bounding box center [832, 441] width 1229 height 709
click at [560, 74] on button "Filter (1)" at bounding box center [565, 74] width 83 height 23
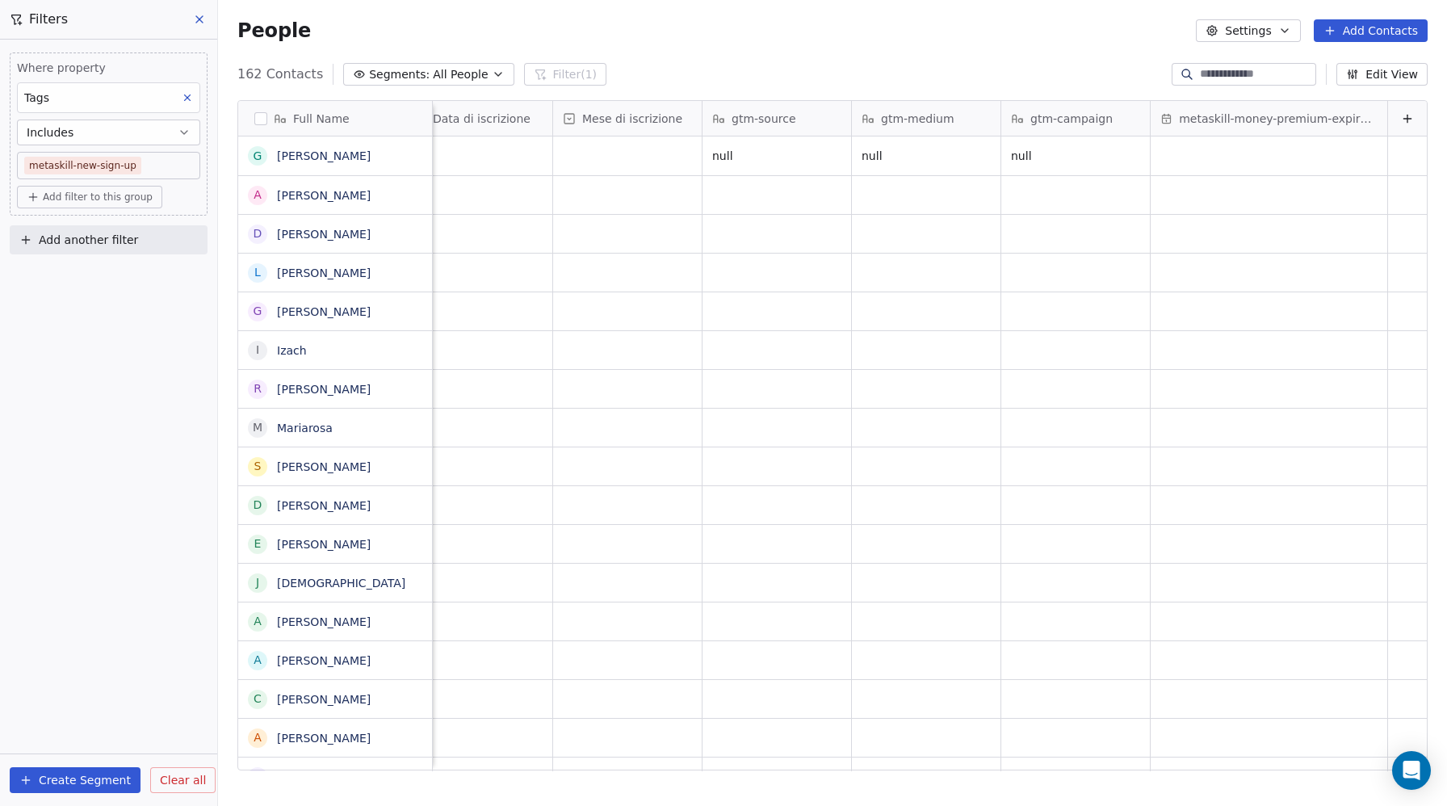
click at [164, 781] on span "Clear all" at bounding box center [183, 780] width 46 height 17
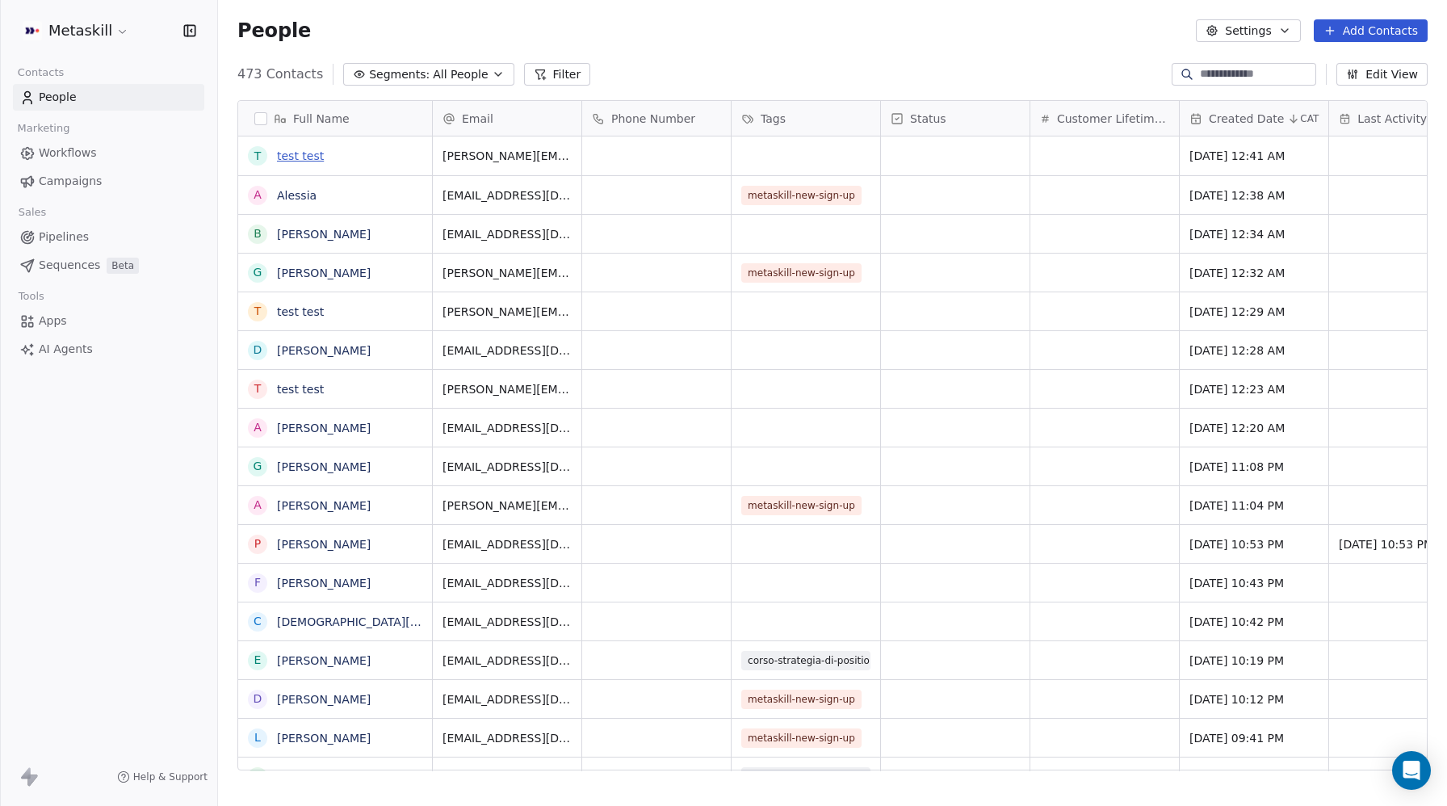
click at [290, 157] on link "test test" at bounding box center [300, 155] width 47 height 13
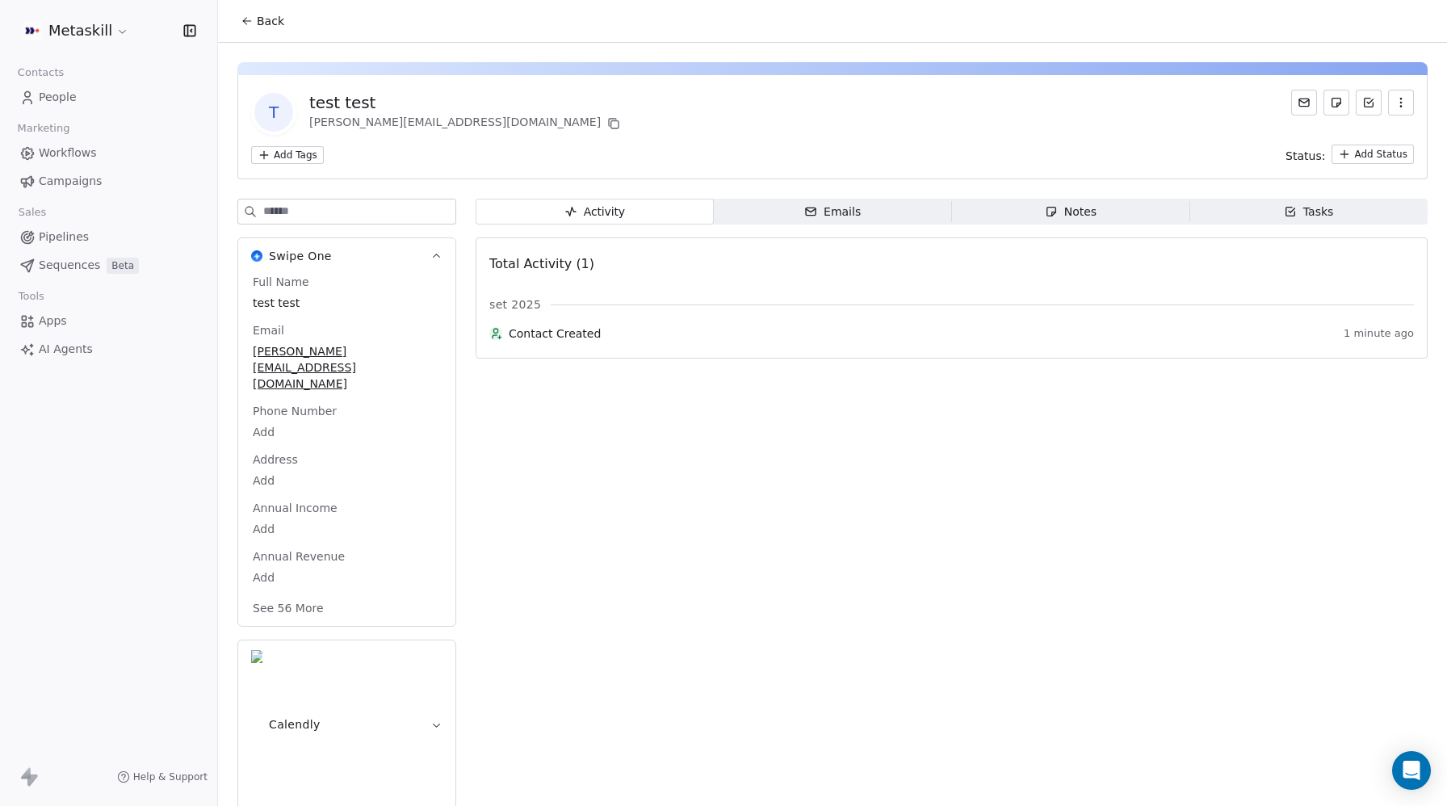
click at [590, 201] on span "Activity Activity" at bounding box center [595, 212] width 238 height 26
click at [859, 210] on div "Emails" at bounding box center [833, 212] width 57 height 17
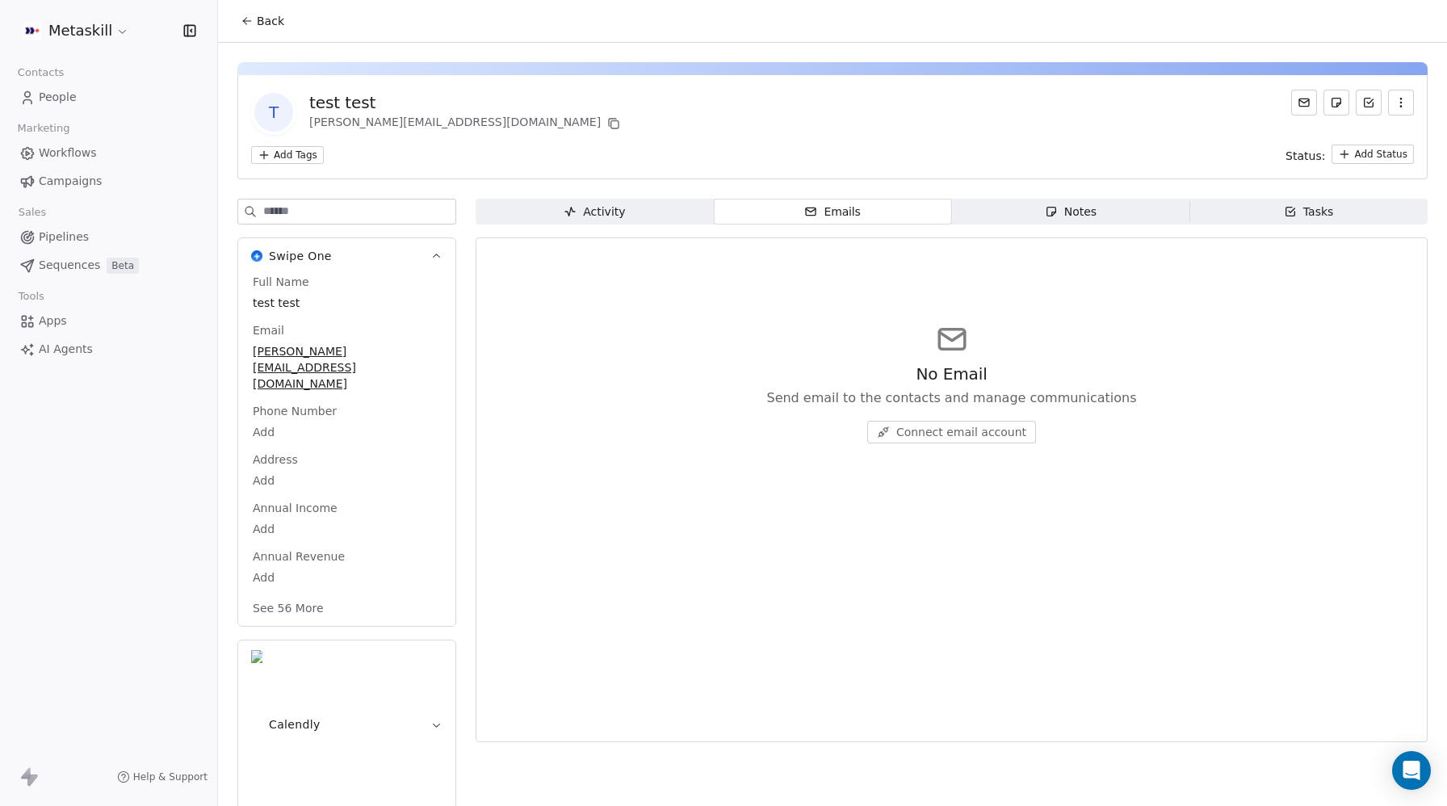
click at [1054, 212] on icon "button" at bounding box center [1051, 211] width 13 height 13
click at [1326, 219] on div "Tasks" at bounding box center [1309, 212] width 50 height 17
click at [629, 211] on span "Activity Activity" at bounding box center [595, 212] width 238 height 26
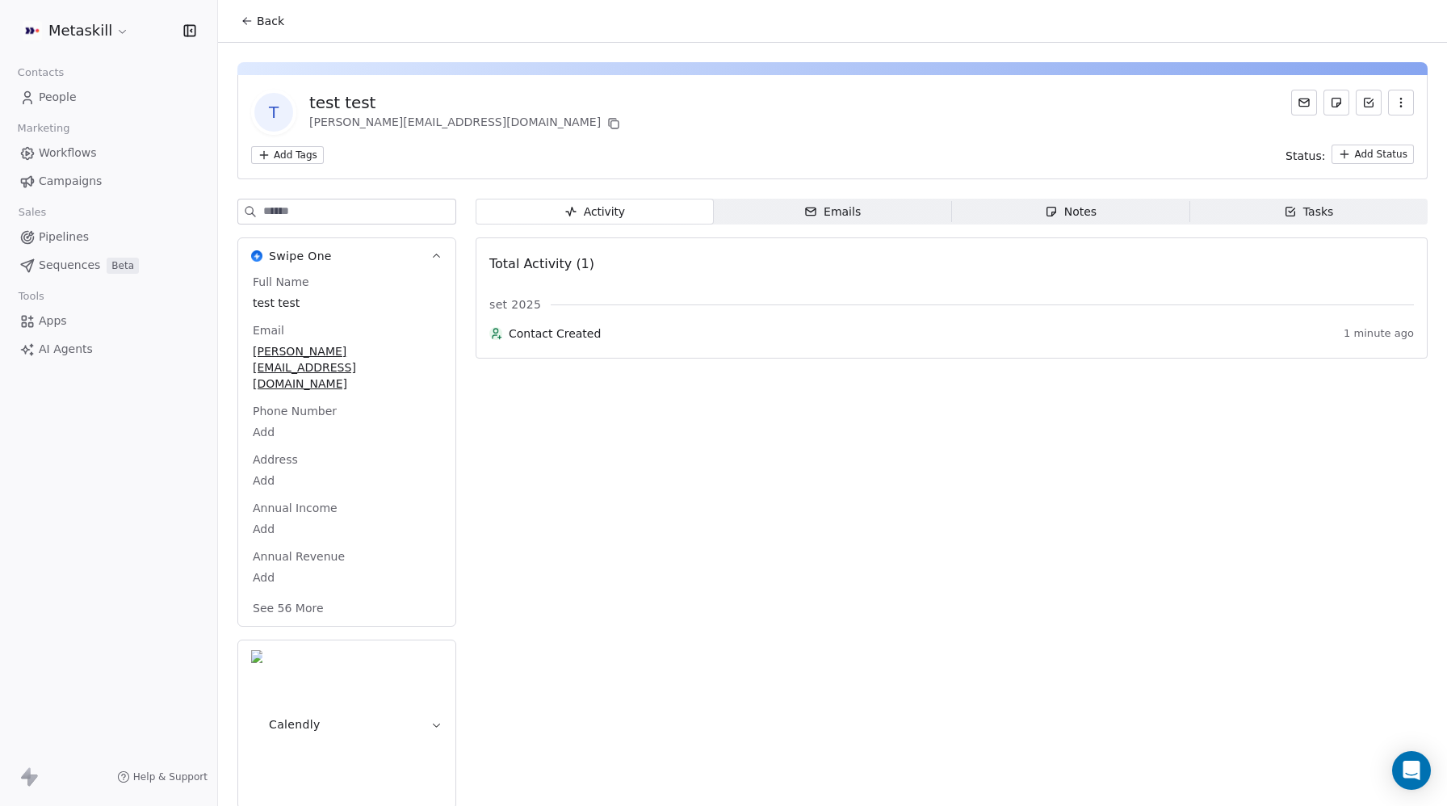
click at [65, 99] on span "People" at bounding box center [58, 97] width 38 height 17
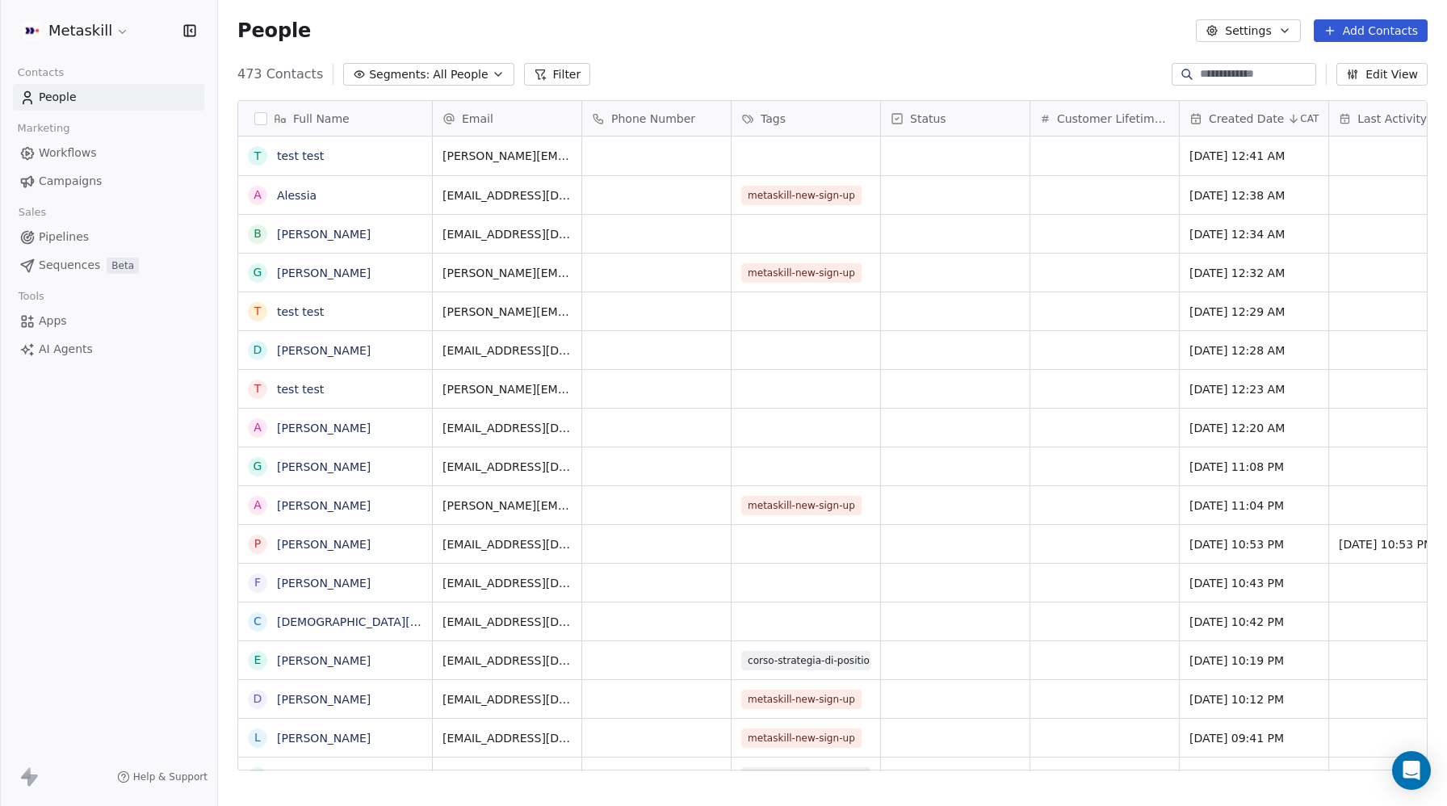
scroll to position [709, 1229]
click at [317, 618] on link "[DEMOGRAPHIC_DATA][PERSON_NAME]" at bounding box center [388, 621] width 222 height 13
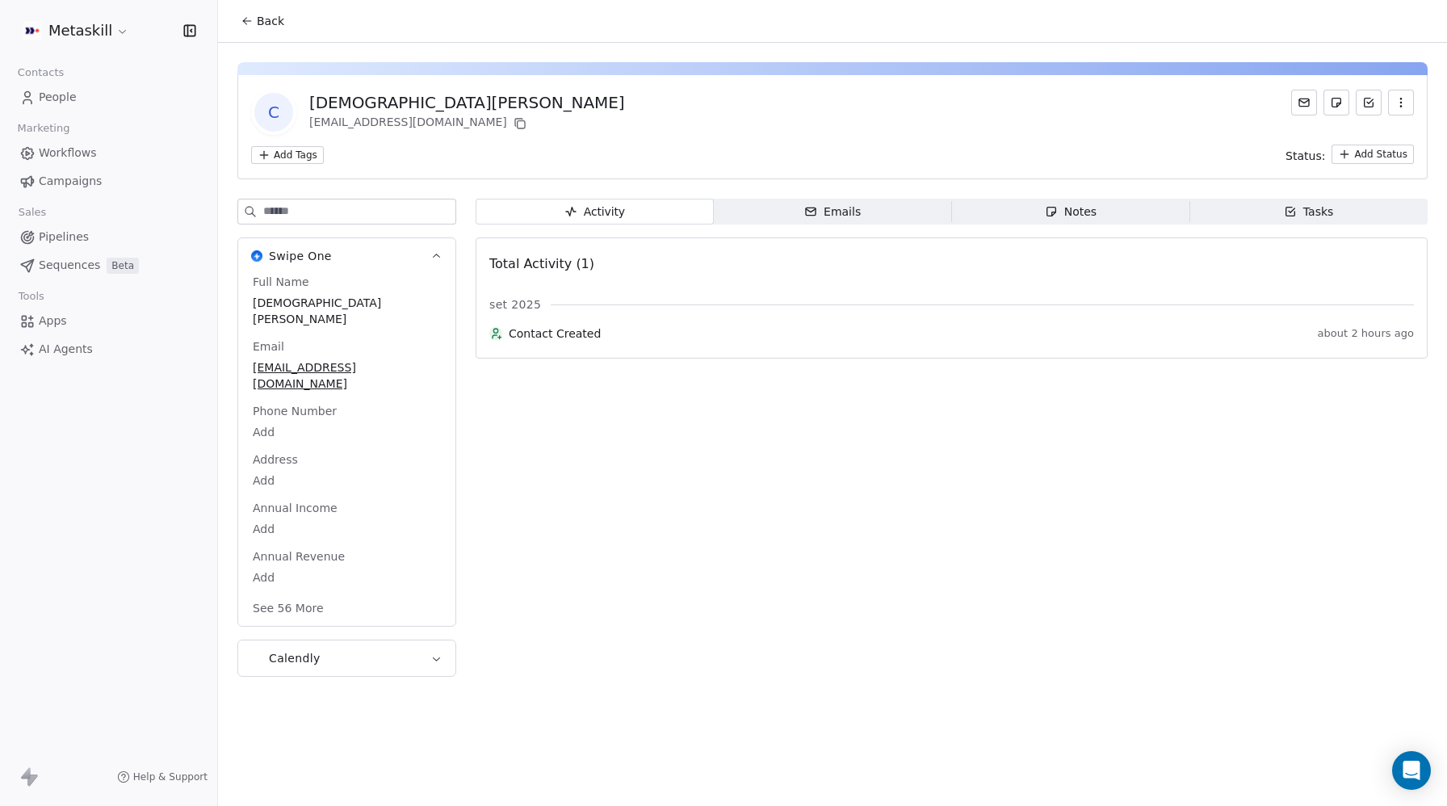
click at [847, 205] on div "Emails" at bounding box center [833, 212] width 57 height 17
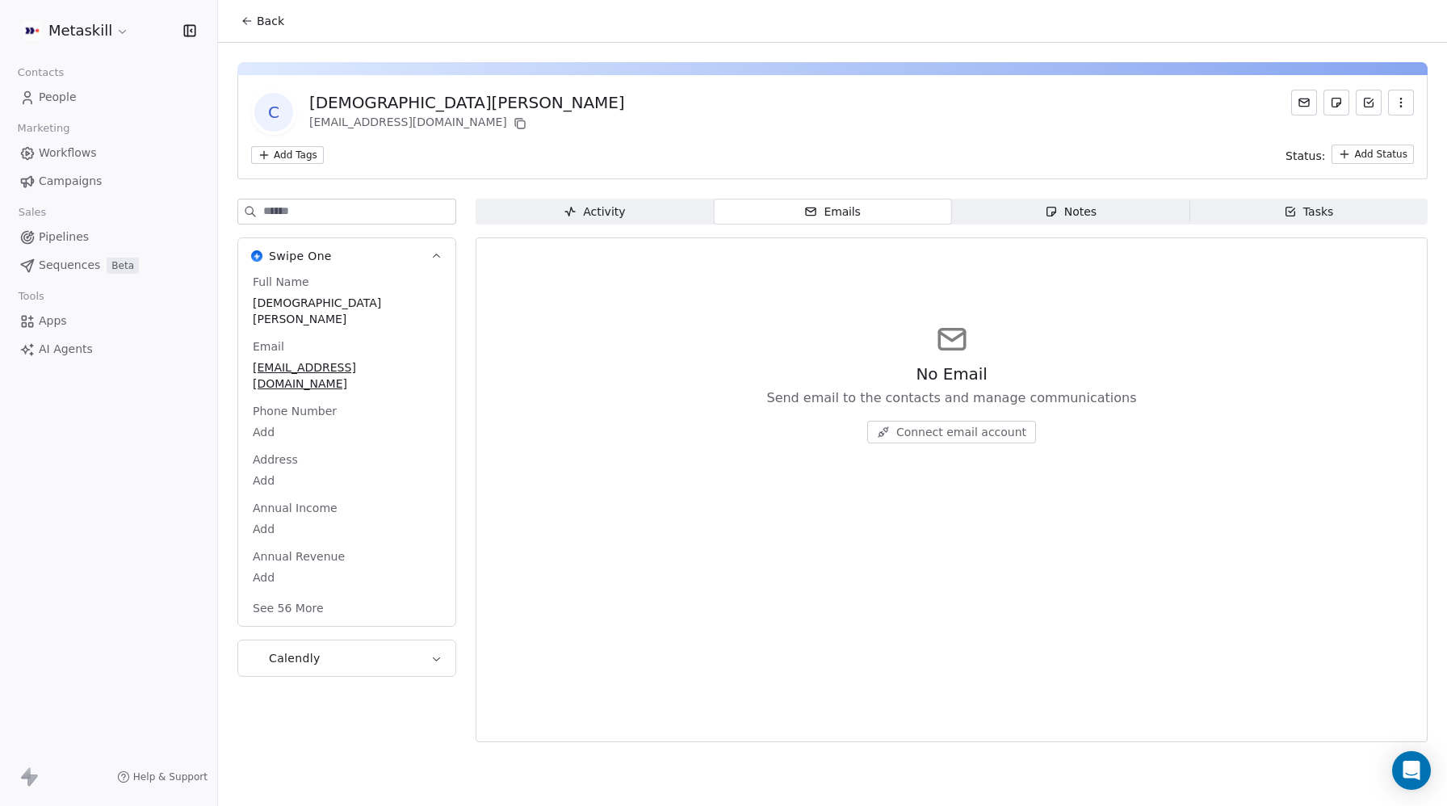
click at [661, 208] on span "Activity Activity" at bounding box center [595, 212] width 238 height 26
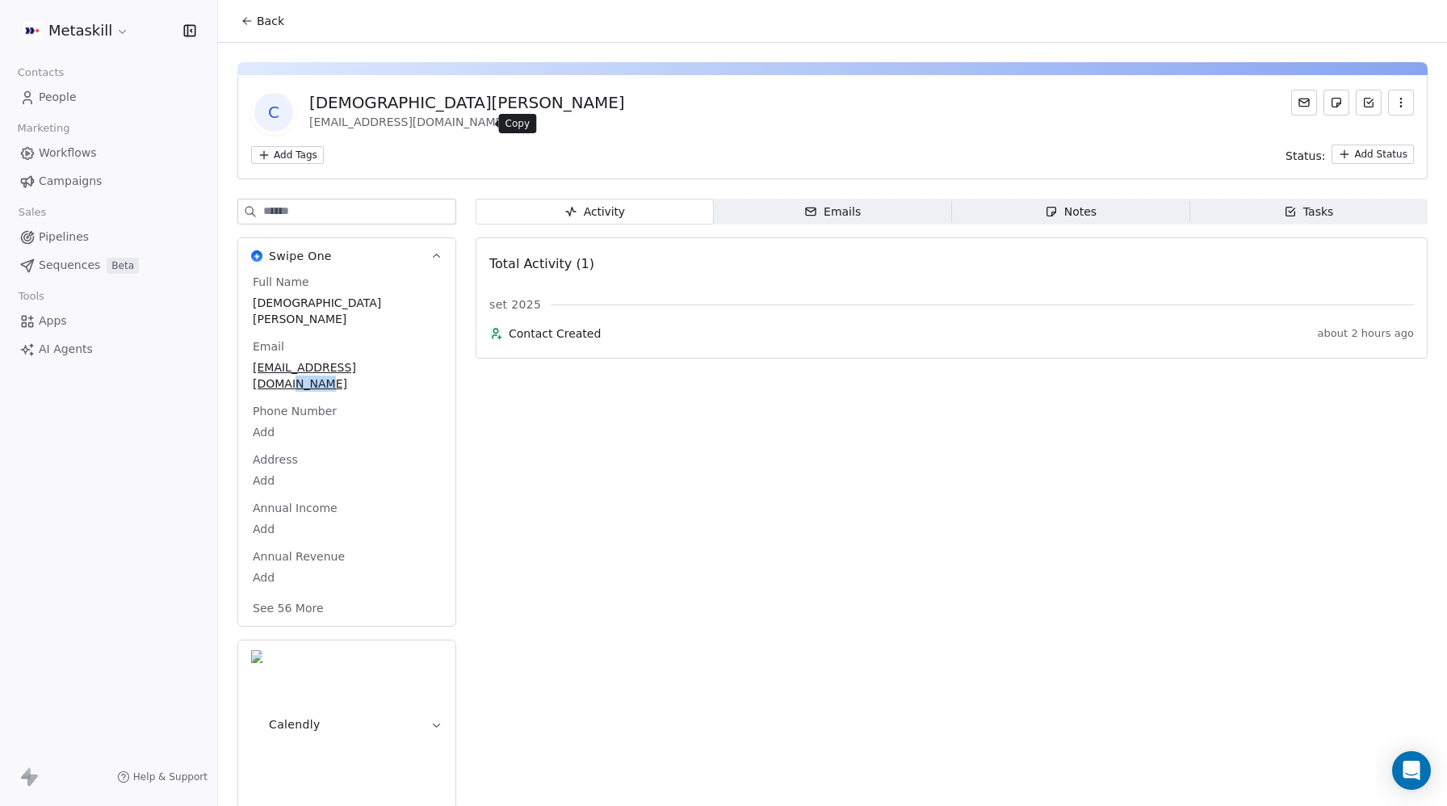
click at [514, 126] on icon at bounding box center [520, 123] width 13 height 13
